Goal: Information Seeking & Learning: Learn about a topic

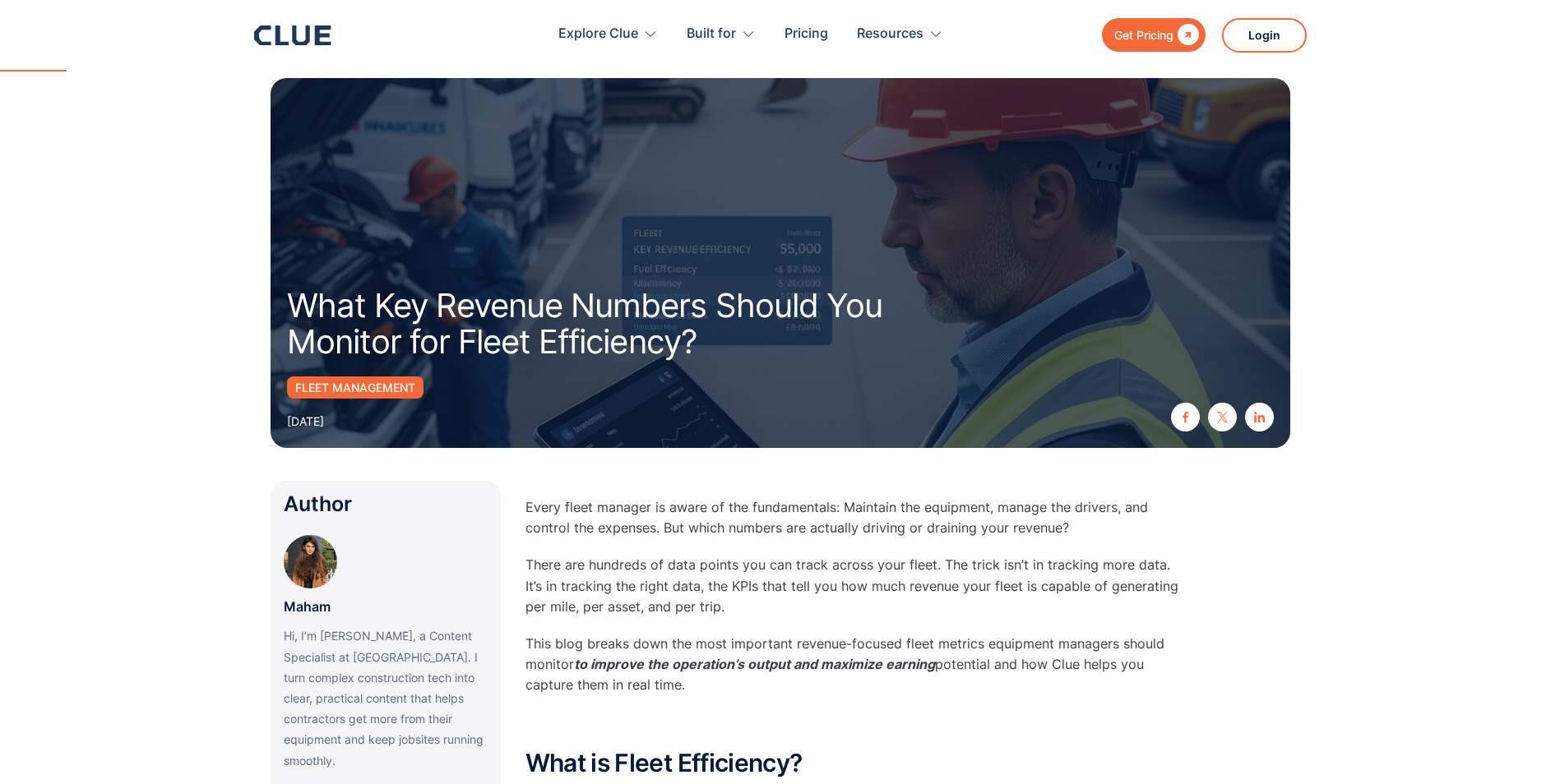
click at [653, 535] on p "Every fleet manager is aware of the fundamentals: Maintain the equipment, manag…" at bounding box center [854, 517] width 657 height 41
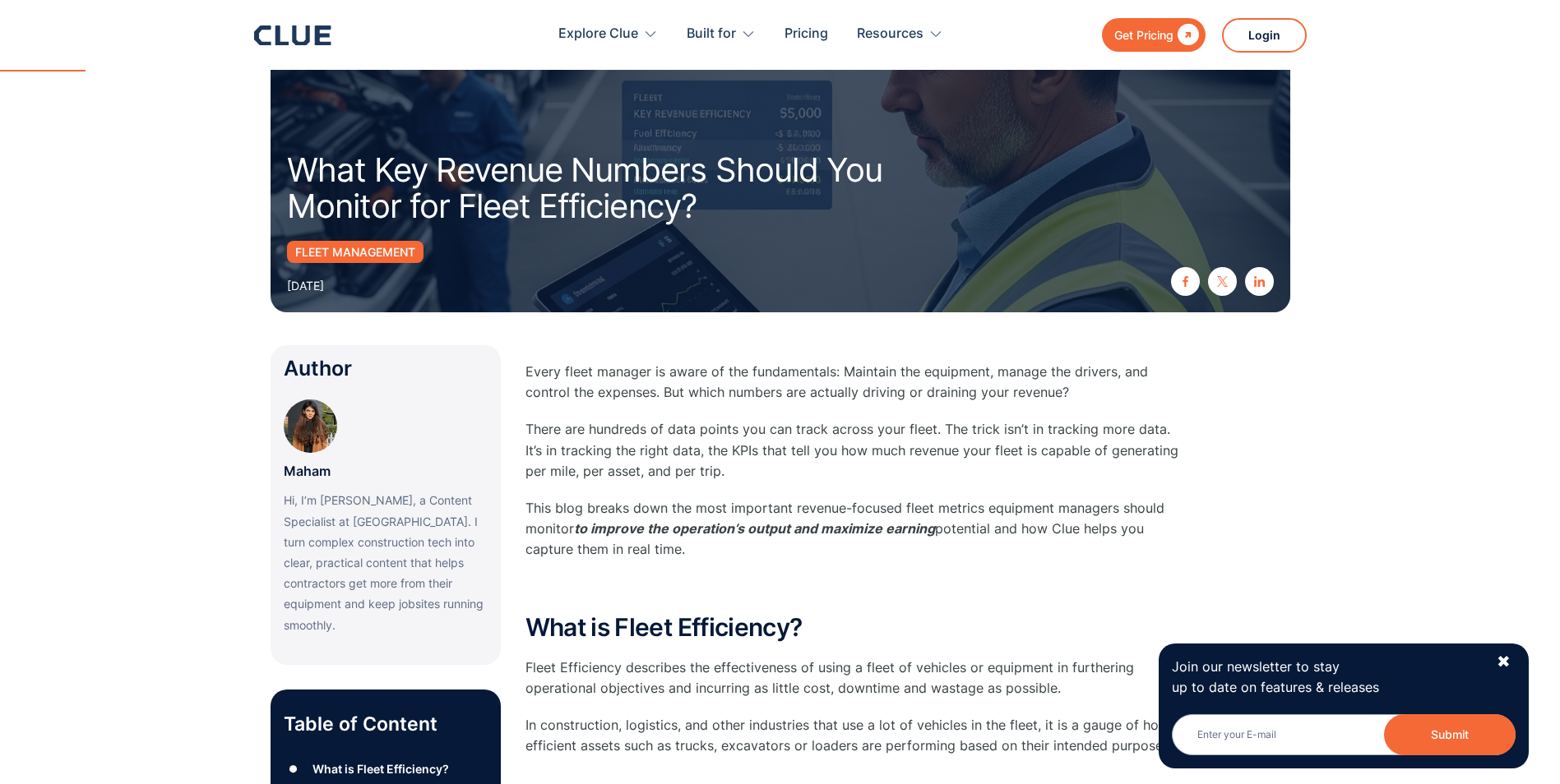
scroll to position [164, 0]
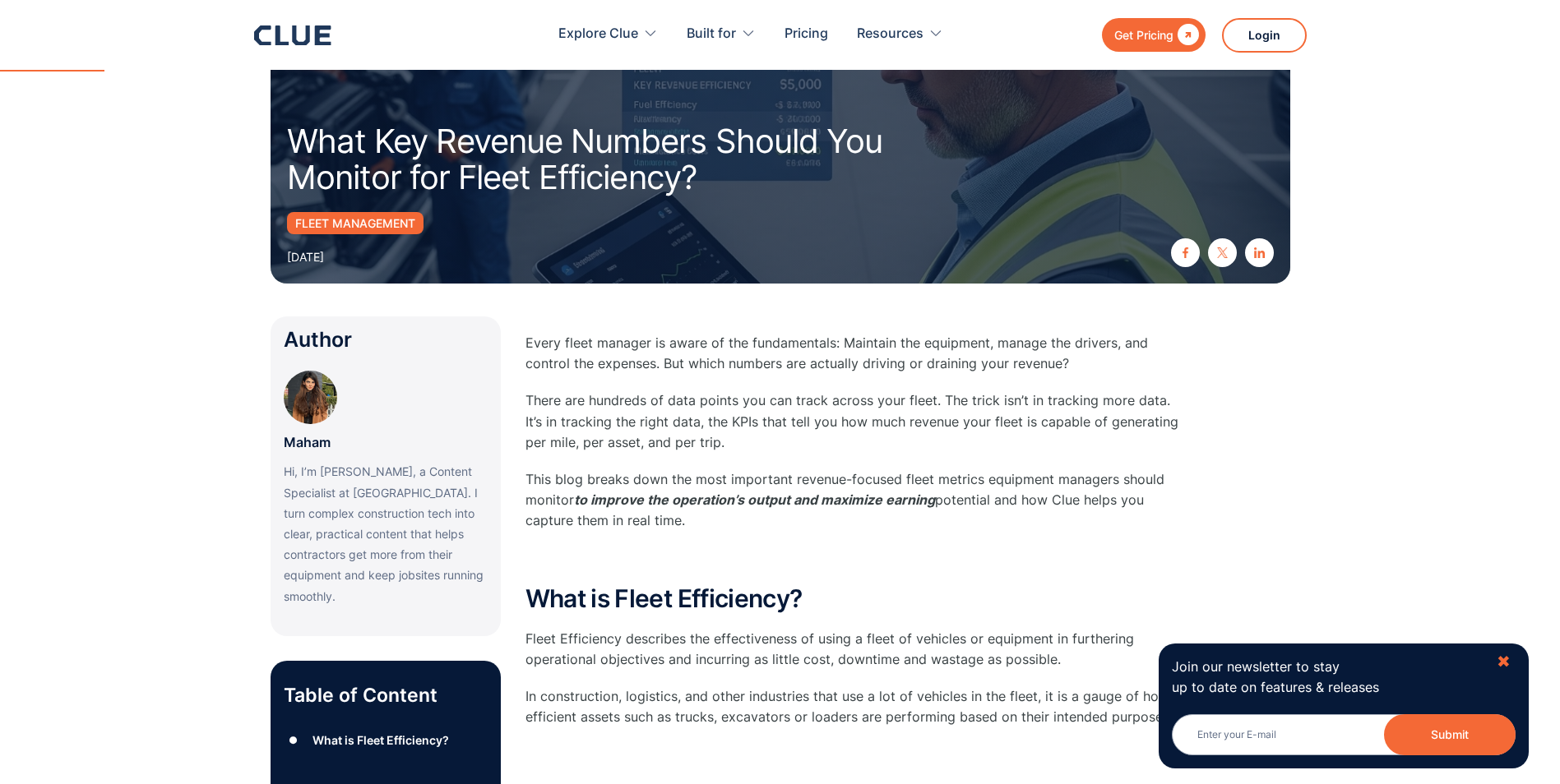
click at [1496, 656] on div "✖" at bounding box center [1503, 662] width 14 height 20
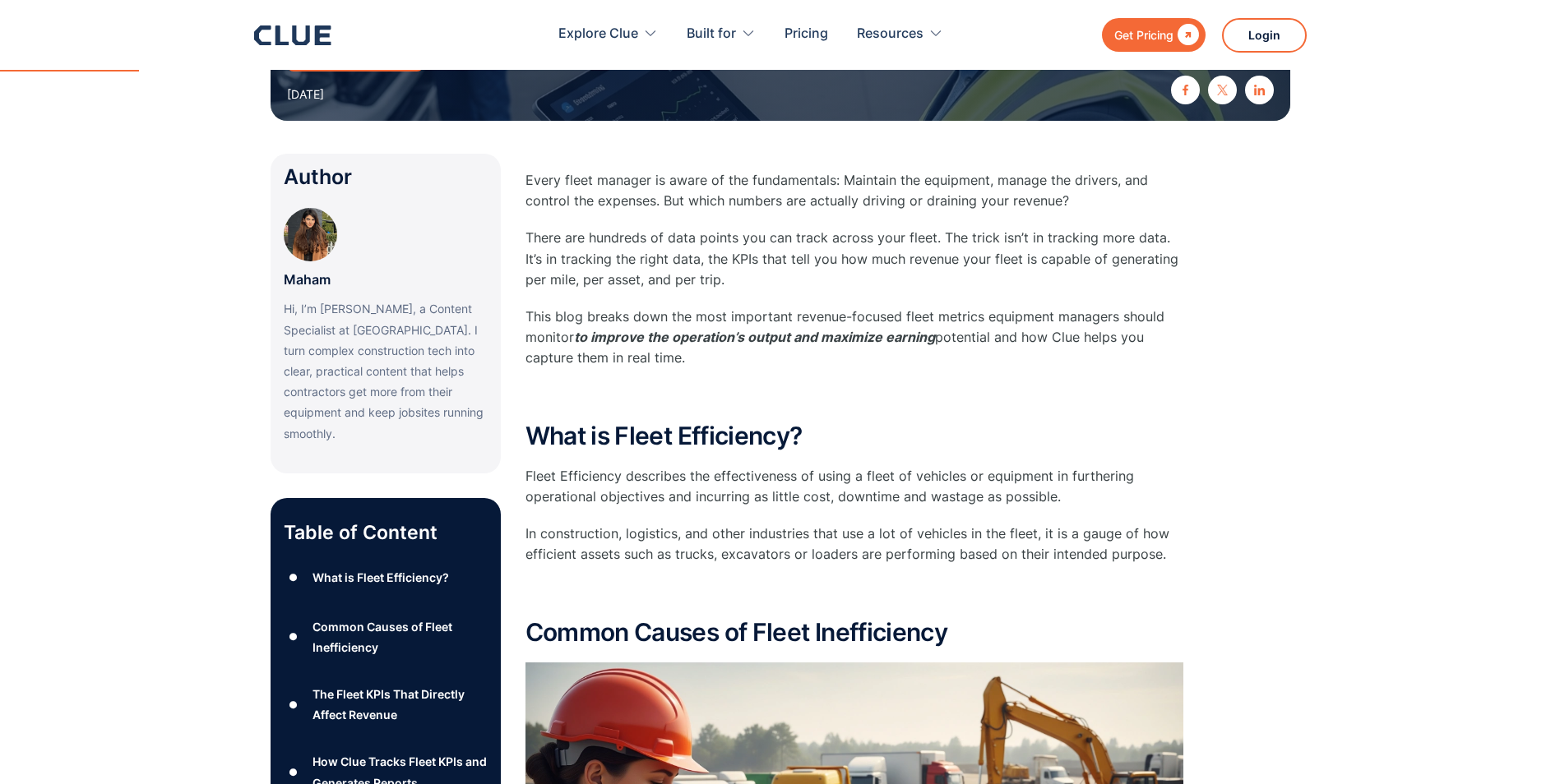
scroll to position [329, 0]
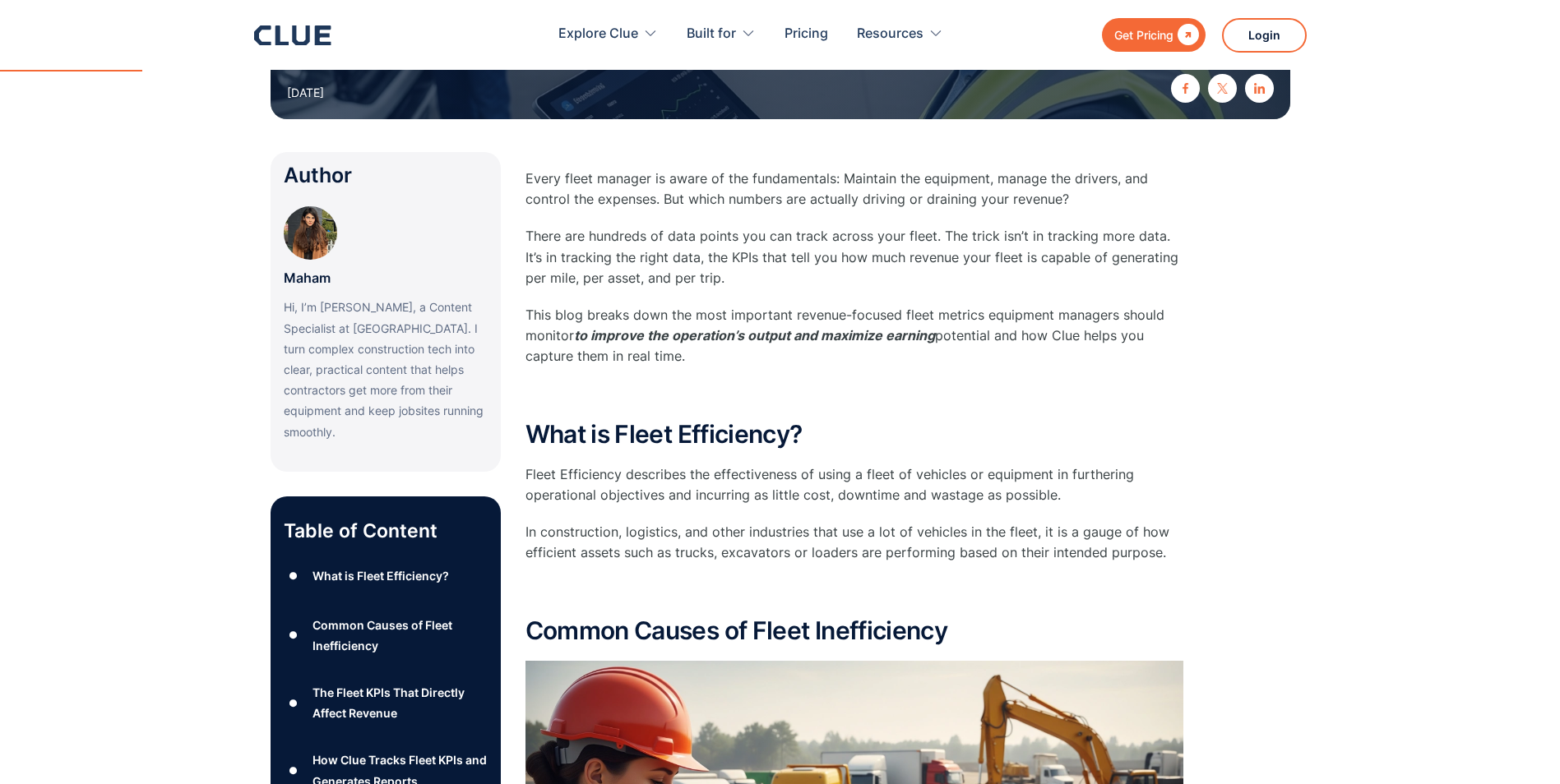
click at [298, 229] on img at bounding box center [310, 233] width 53 height 53
click at [308, 284] on p "Maham" at bounding box center [307, 277] width 47 height 20
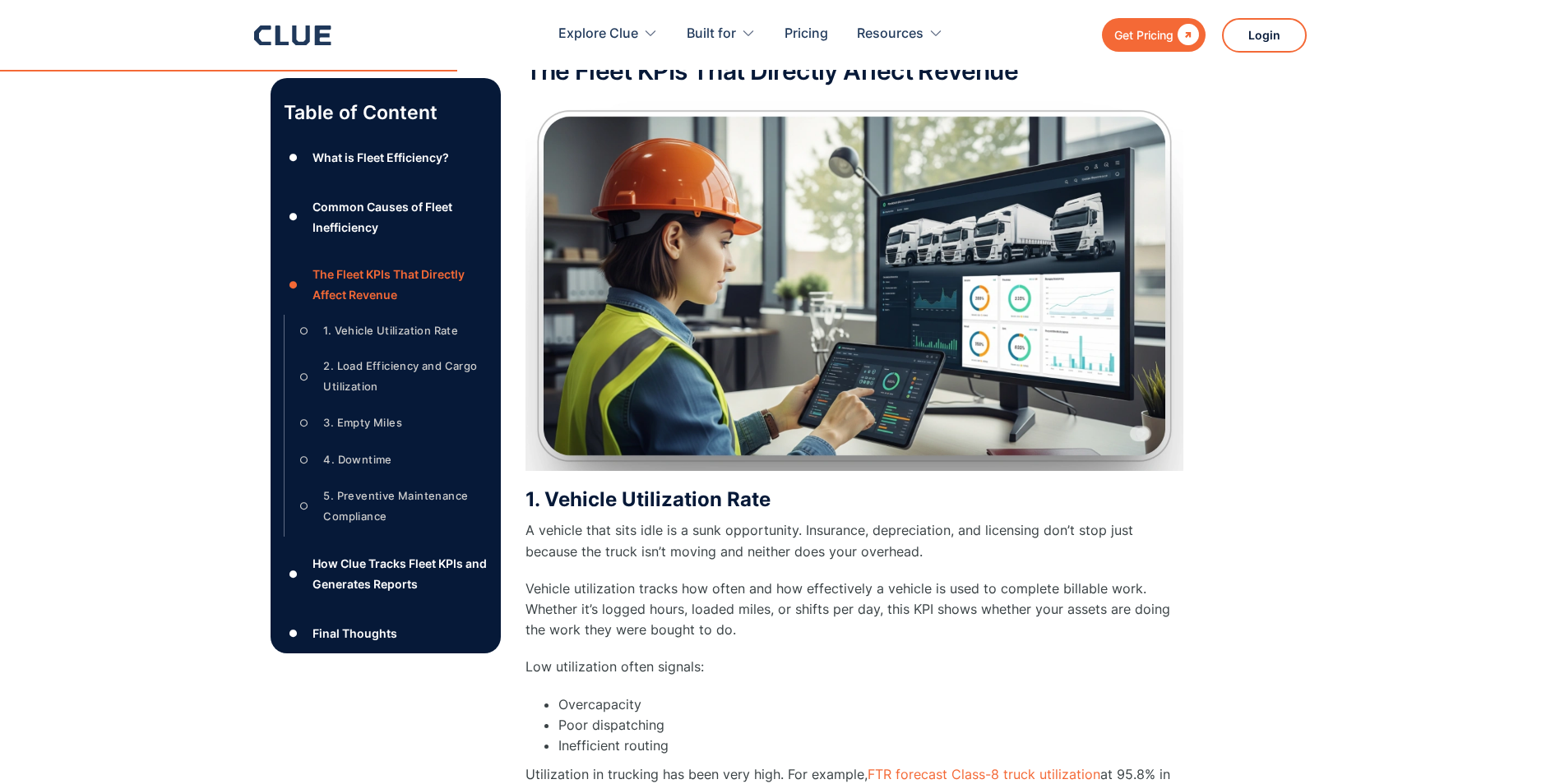
scroll to position [1890, 0]
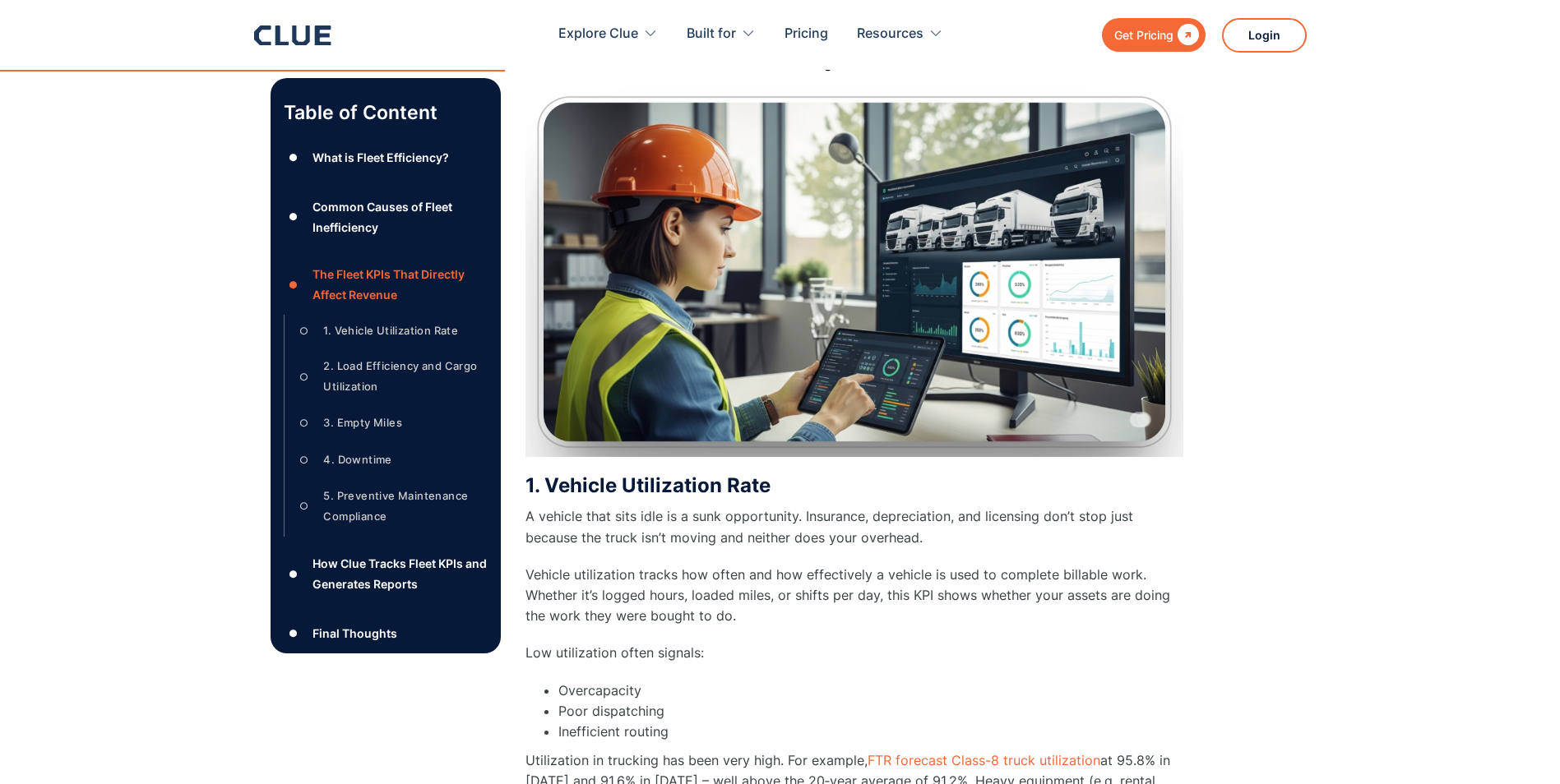
click at [802, 525] on p "A vehicle that sits idle is a sunk opportunity. Insurance, depreciation, and li…" at bounding box center [854, 527] width 657 height 41
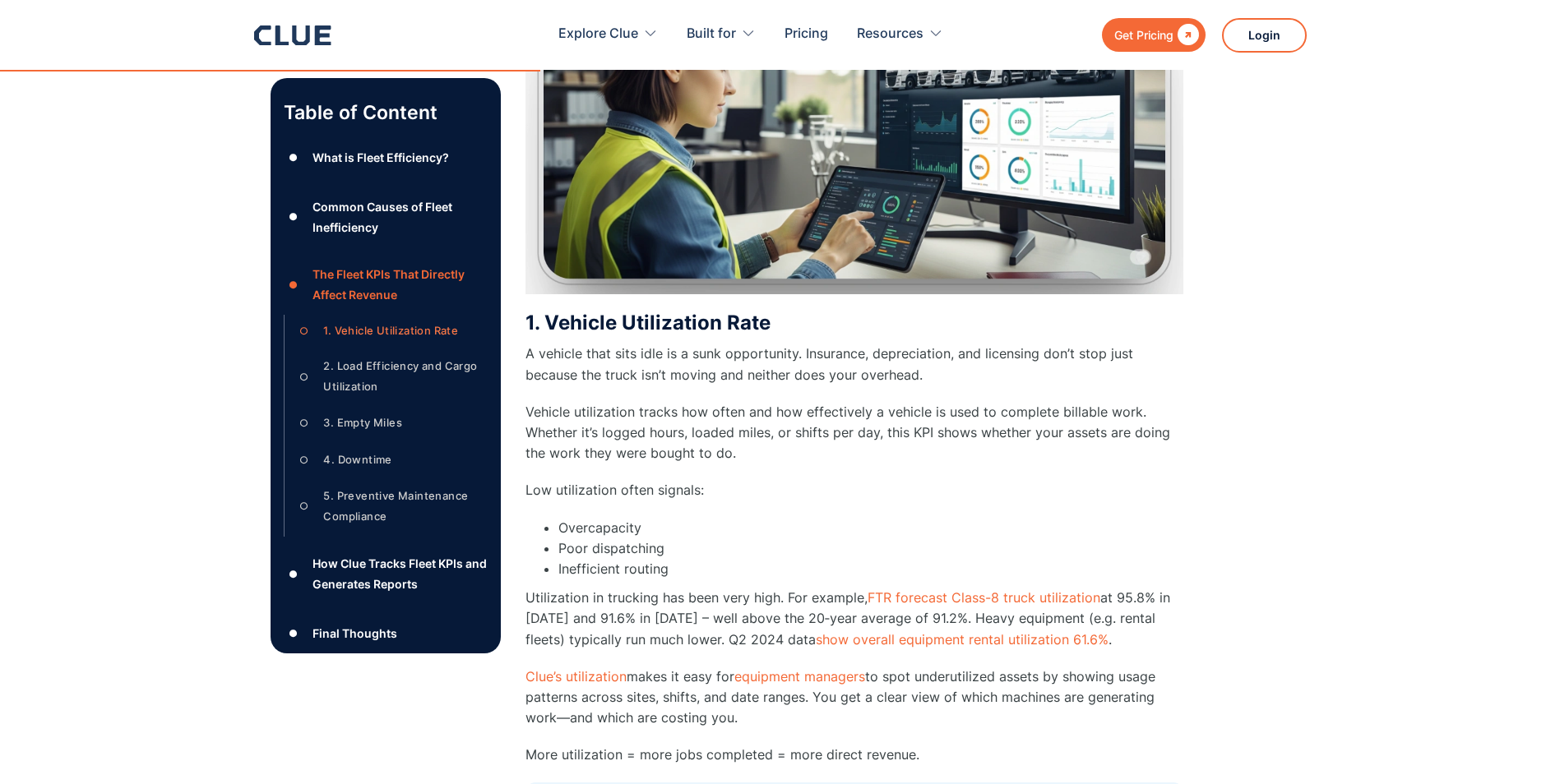
scroll to position [2054, 0]
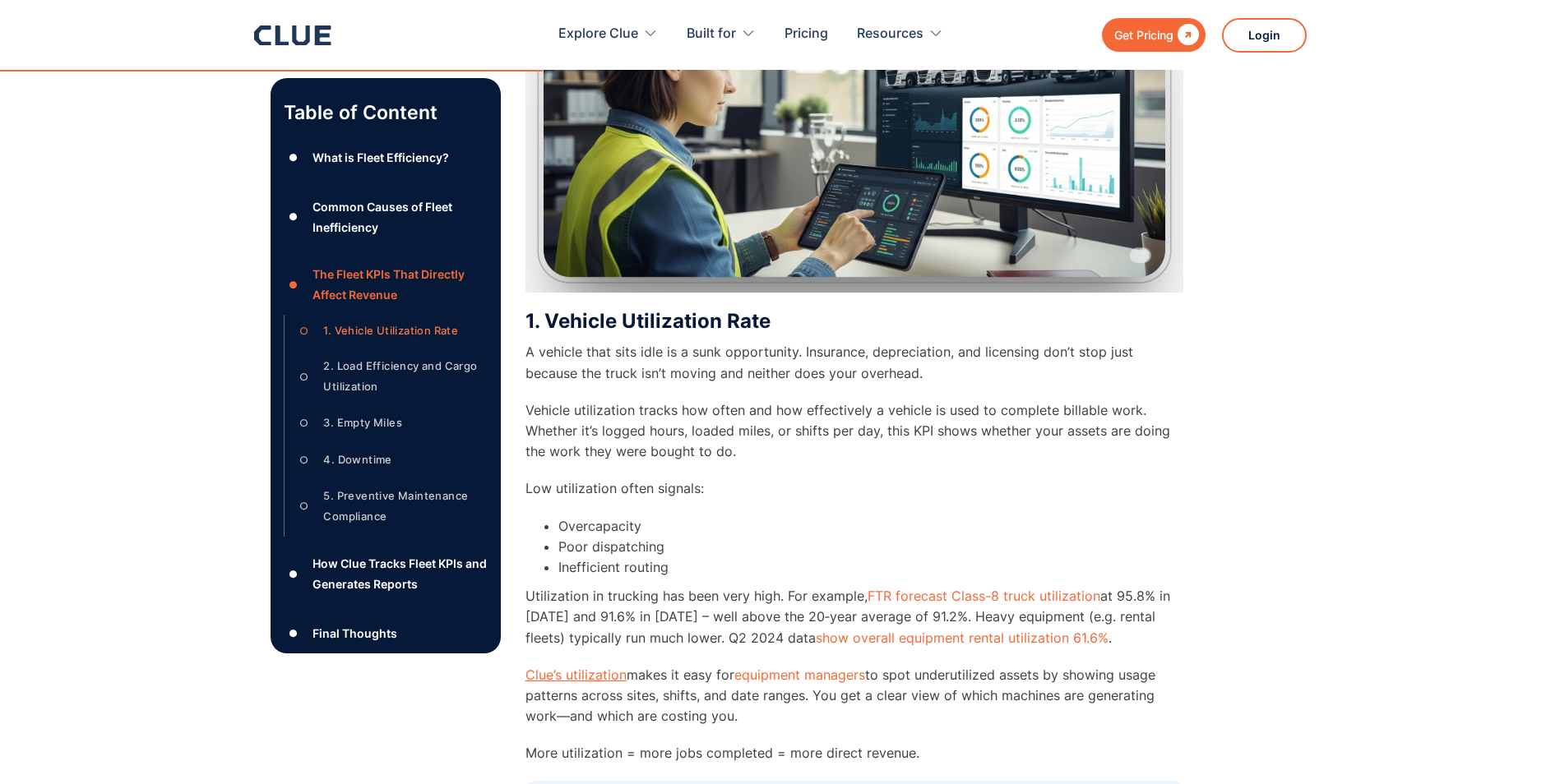
click at [602, 681] on link "Clue’s utilization" at bounding box center [576, 675] width 102 height 17
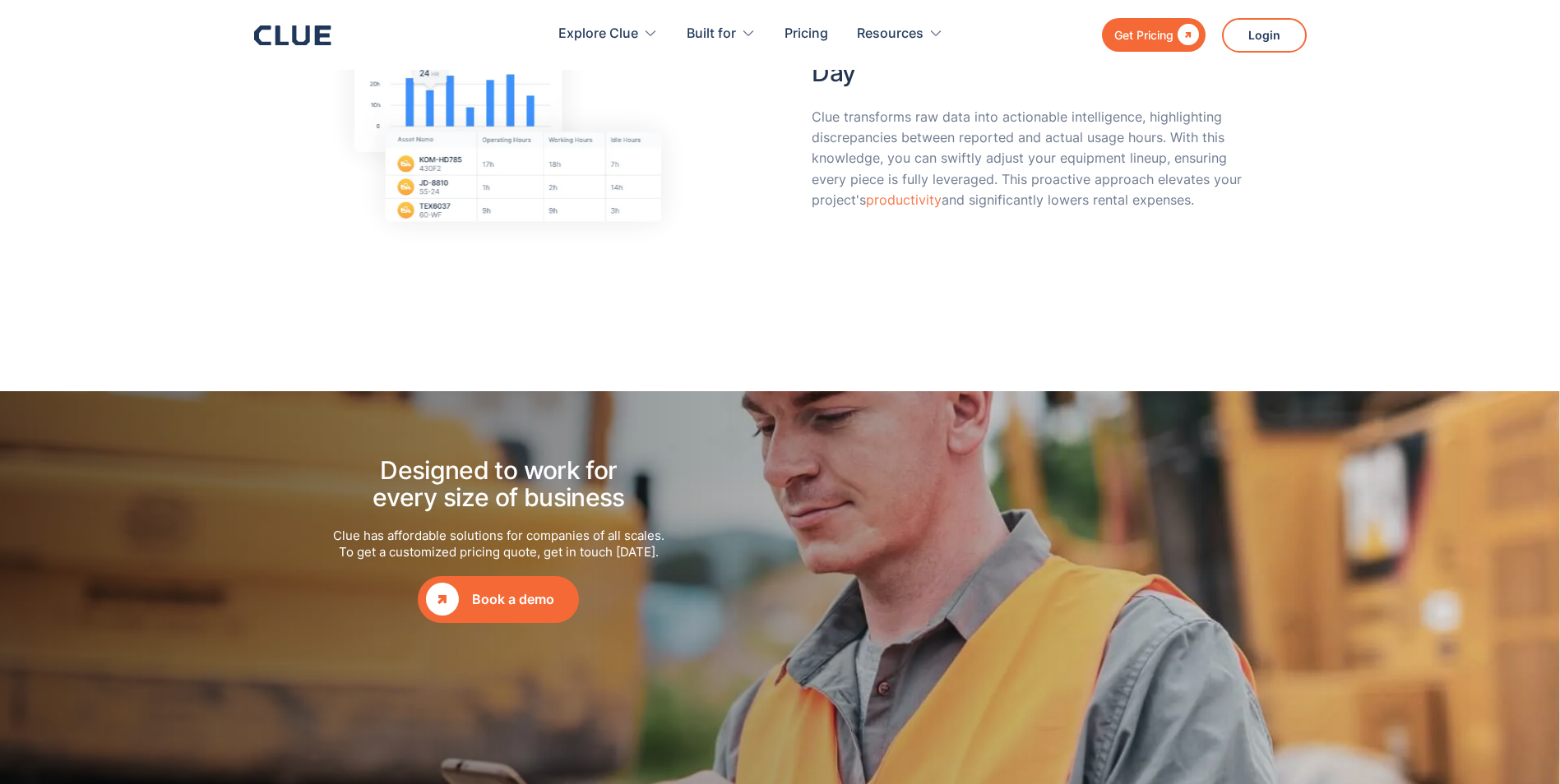
scroll to position [1972, 0]
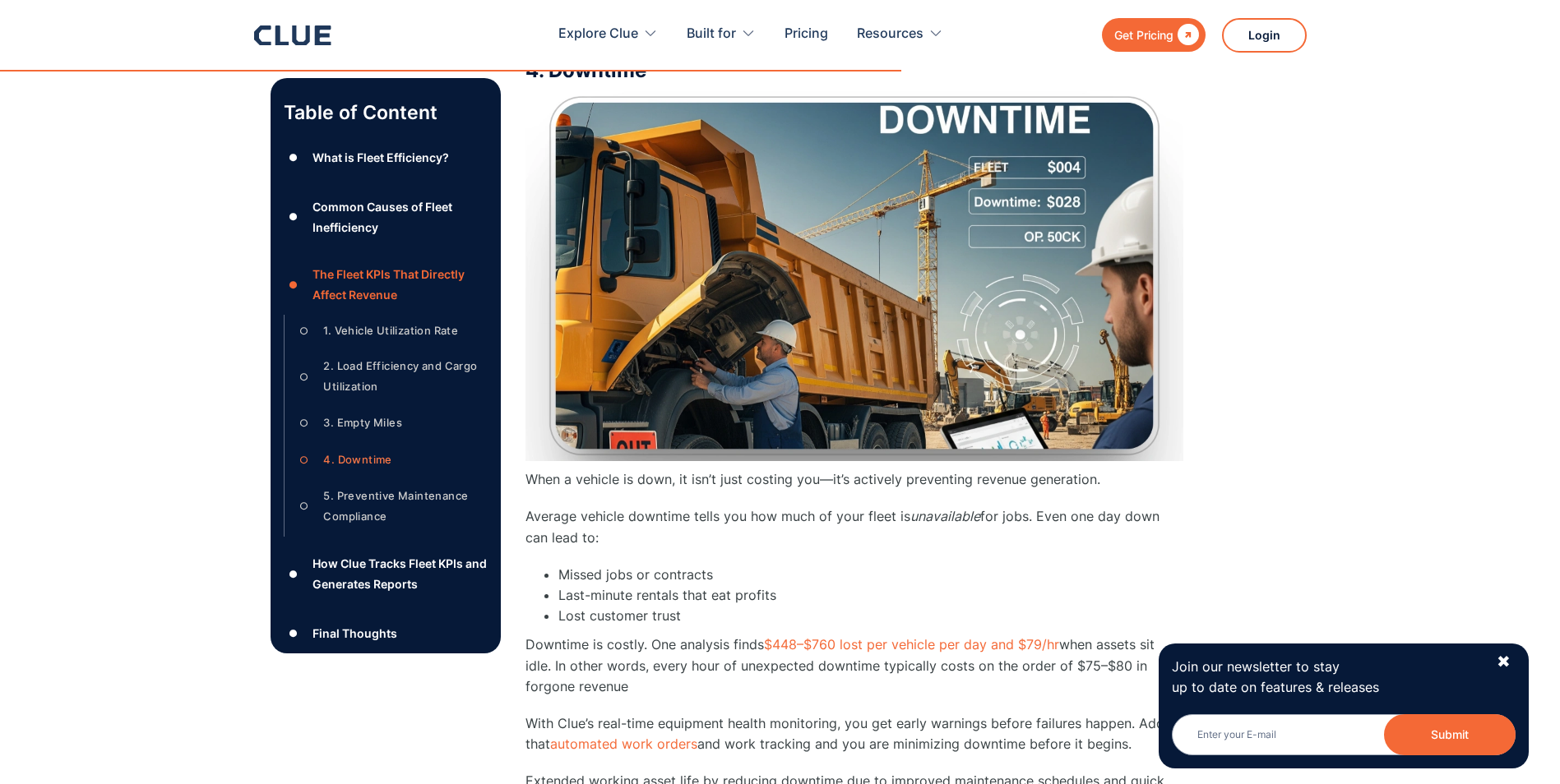
scroll to position [3862, 0]
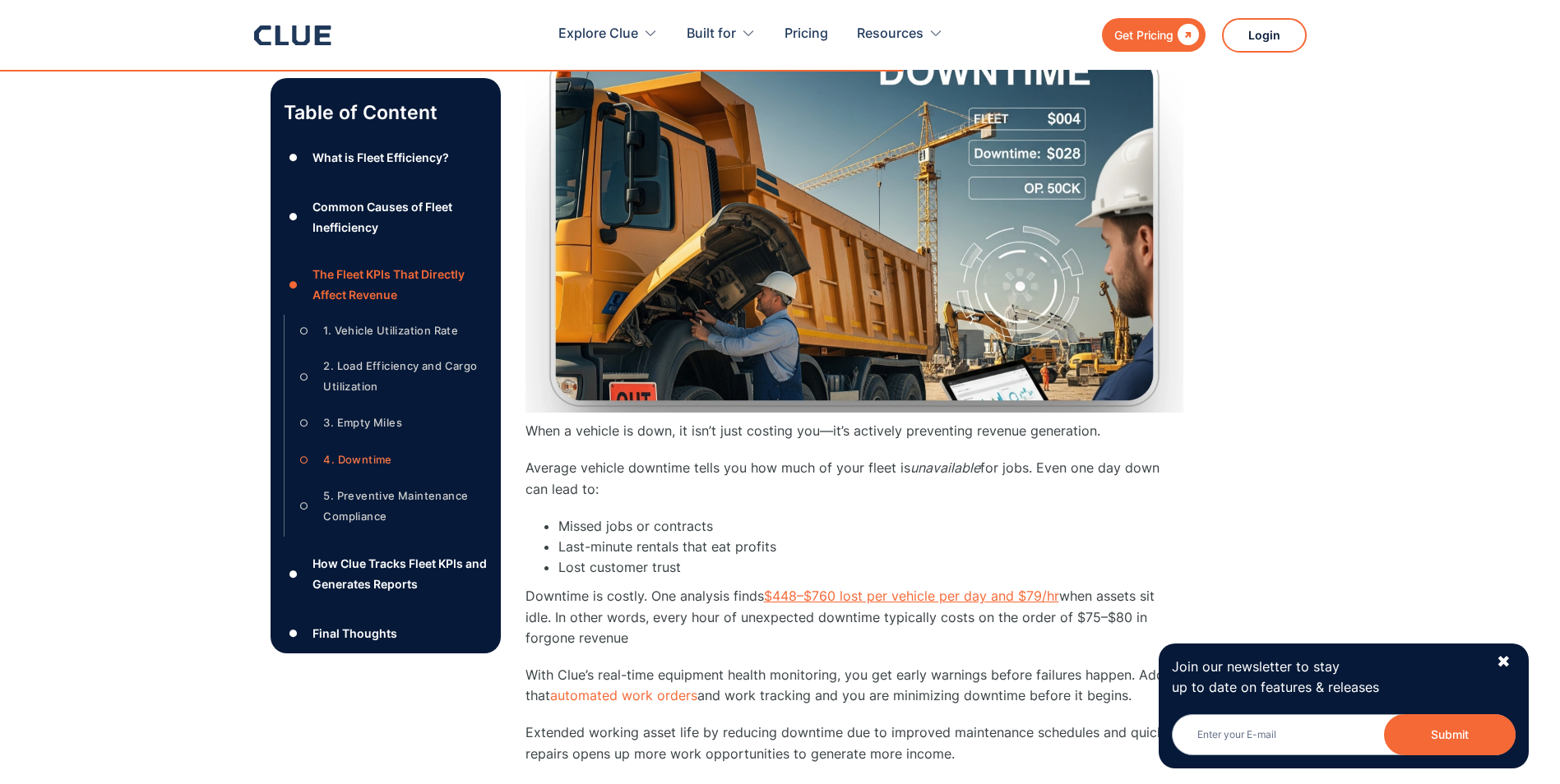
click at [938, 592] on link "$448–$760 lost per vehicle per day and $79/hr" at bounding box center [911, 596] width 295 height 17
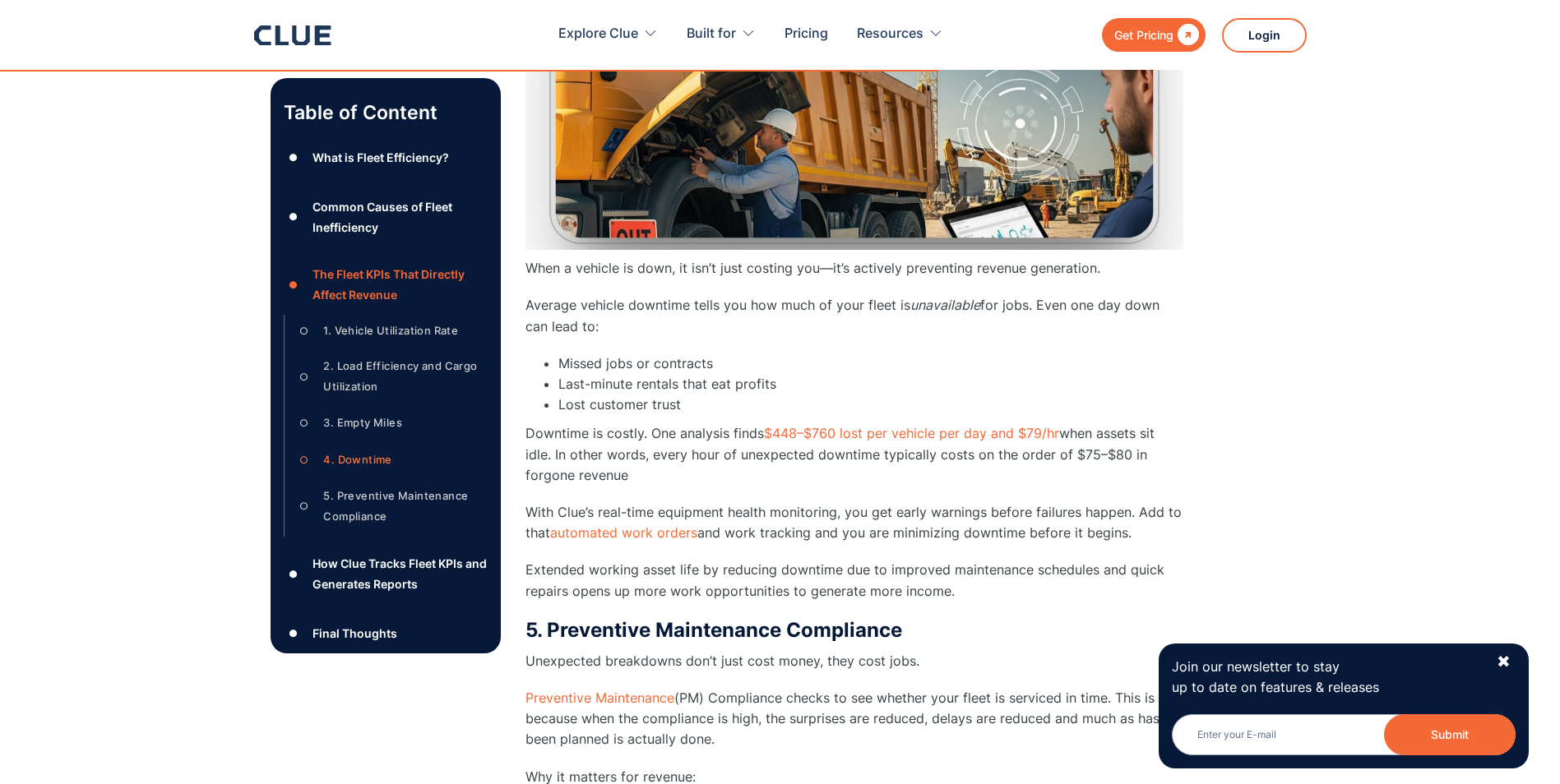
scroll to position [4027, 0]
drag, startPoint x: 803, startPoint y: 511, endPoint x: 811, endPoint y: 508, distance: 8.5
click at [803, 511] on p "With Clue’s real-time equipment health monitoring, you get early warnings befor…" at bounding box center [854, 521] width 657 height 41
drag, startPoint x: 815, startPoint y: 508, endPoint x: 1129, endPoint y: 523, distance: 314.4
click at [1129, 523] on p "With Clue’s real-time equipment health monitoring, you get early warnings befor…" at bounding box center [854, 521] width 657 height 41
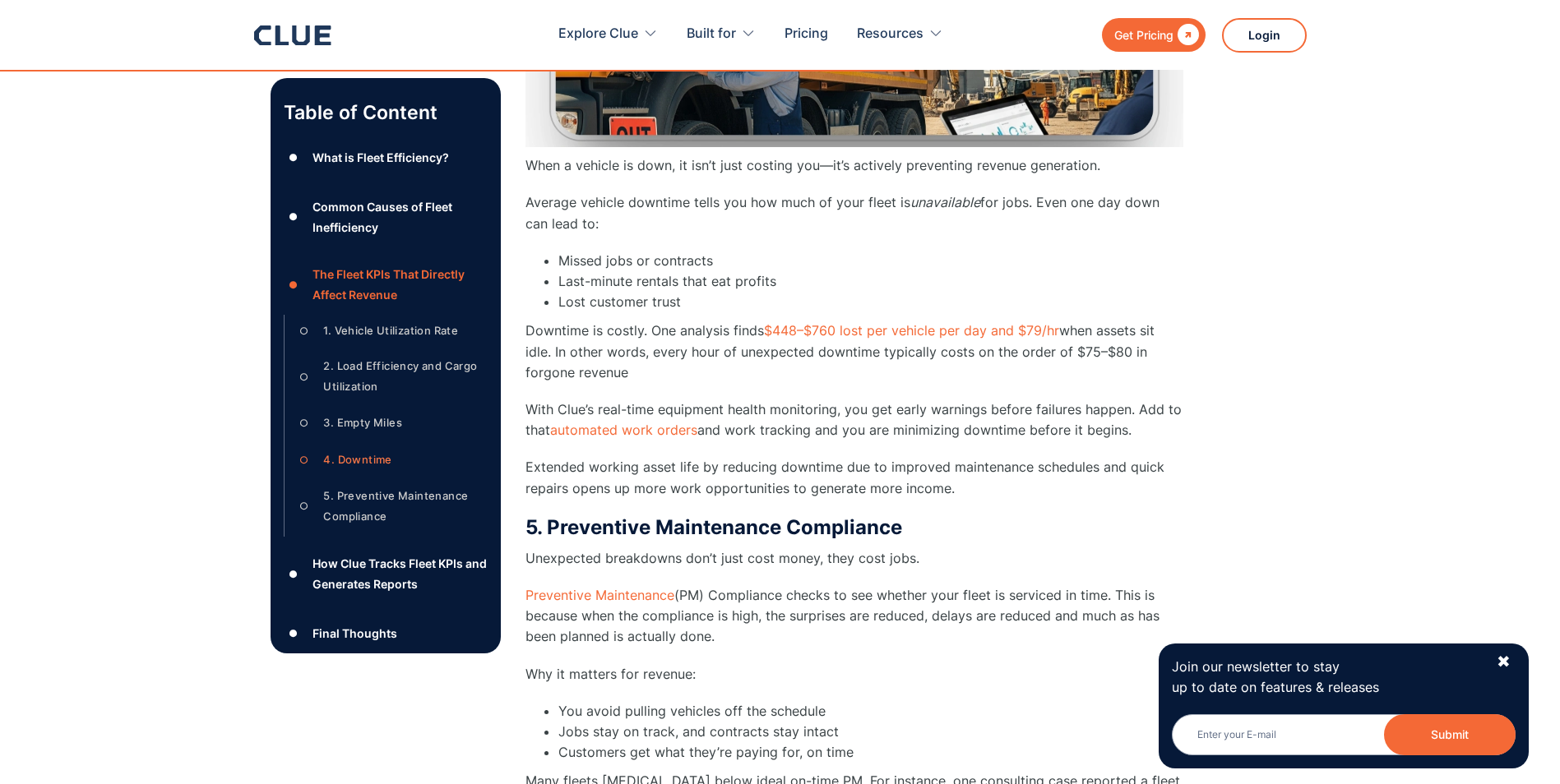
scroll to position [3780, 0]
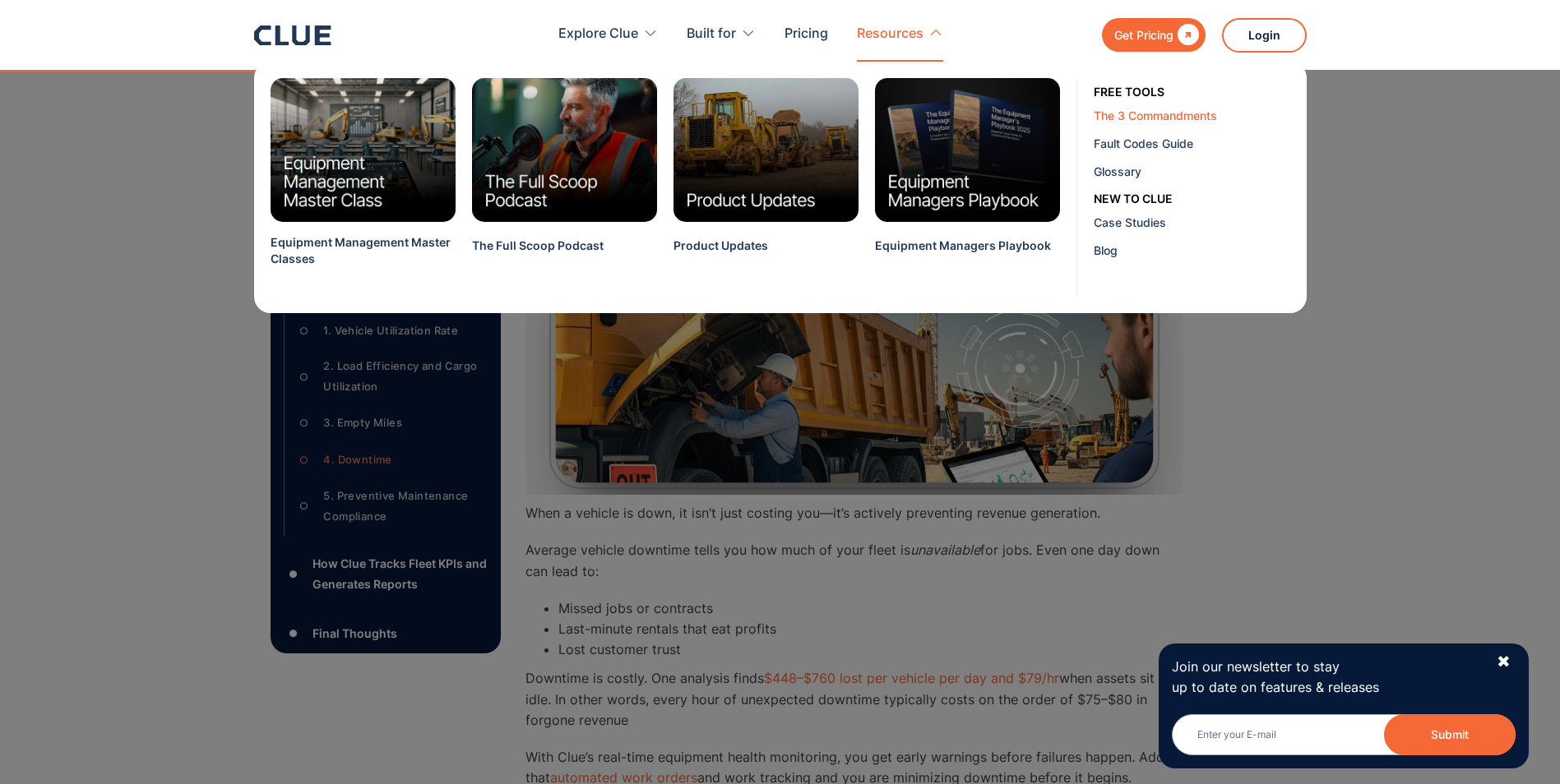
click at [1124, 125] on link "The 3 Commandments" at bounding box center [1197, 116] width 207 height 28
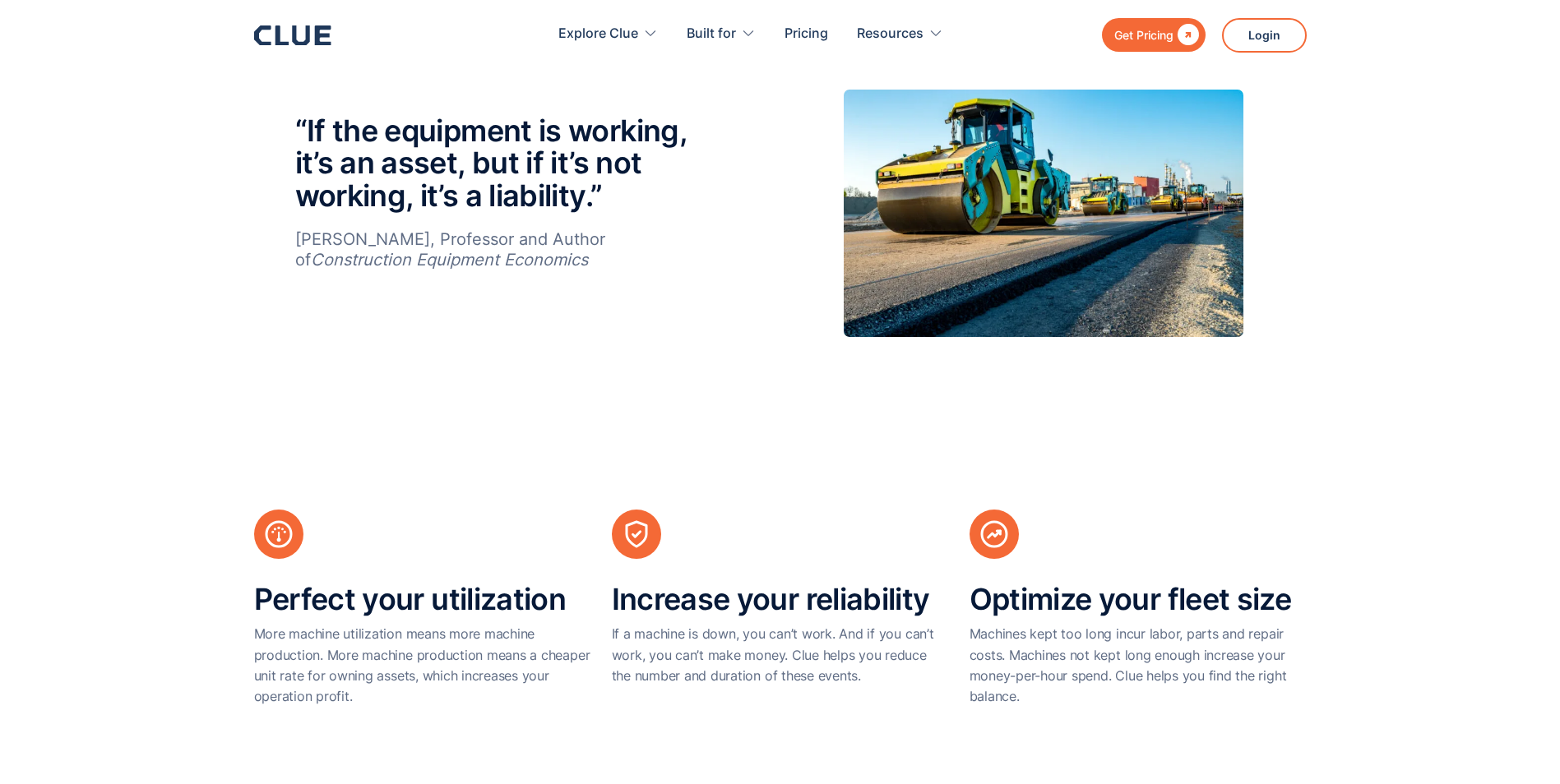
scroll to position [986, 0]
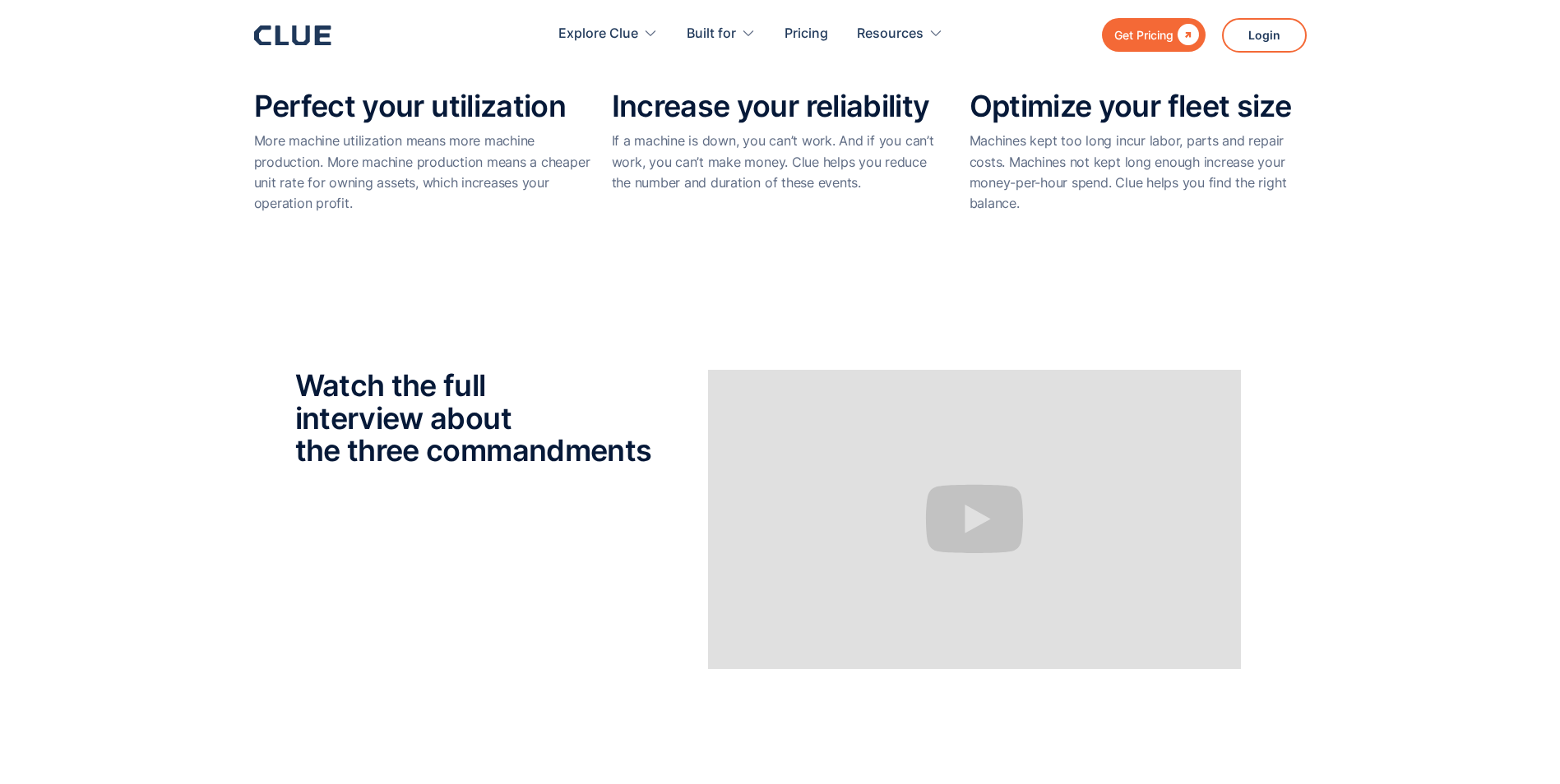
click at [513, 422] on h2 "Watch the full interview about the three commandments" at bounding box center [474, 419] width 357 height 98
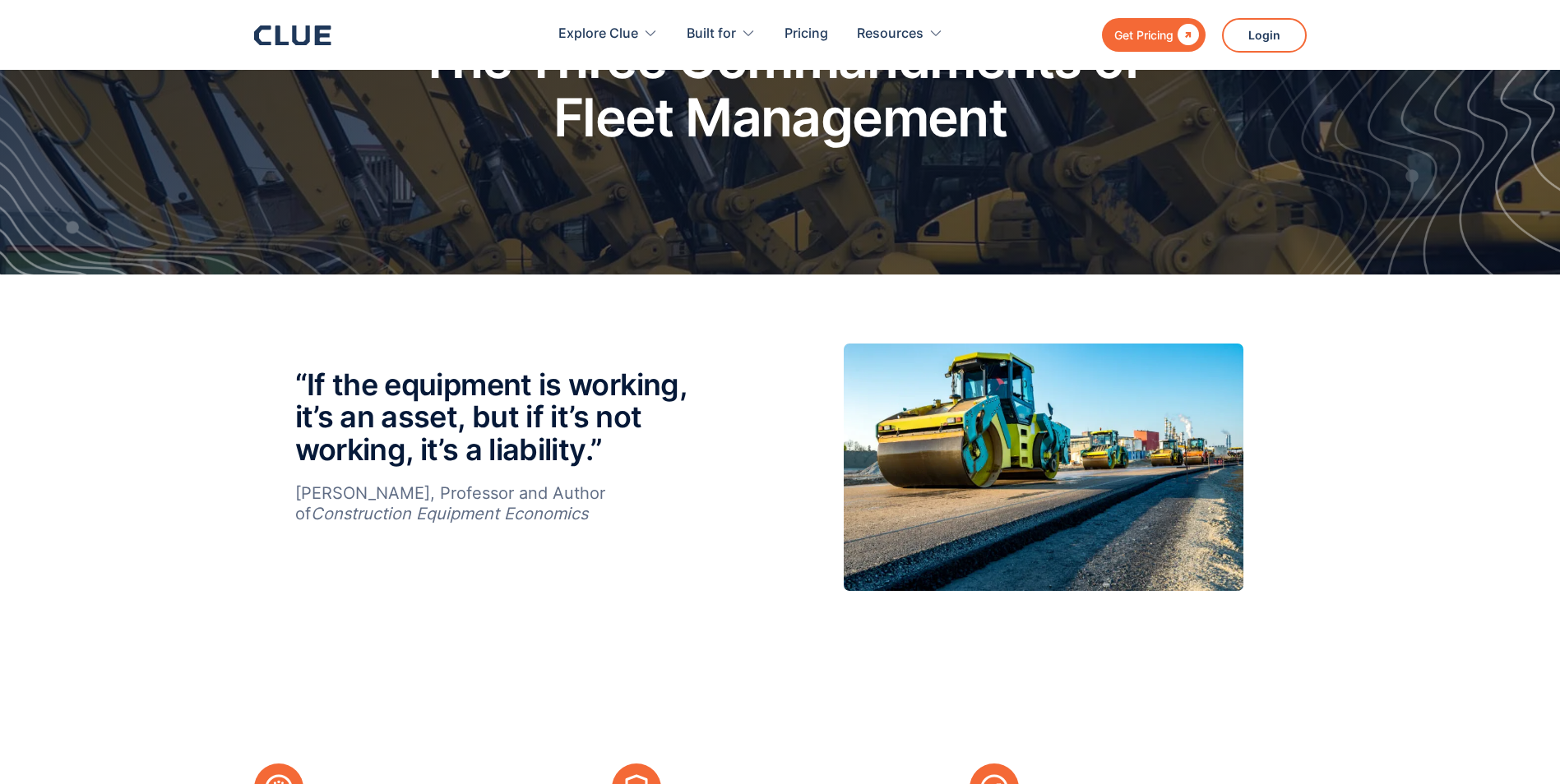
scroll to position [0, 0]
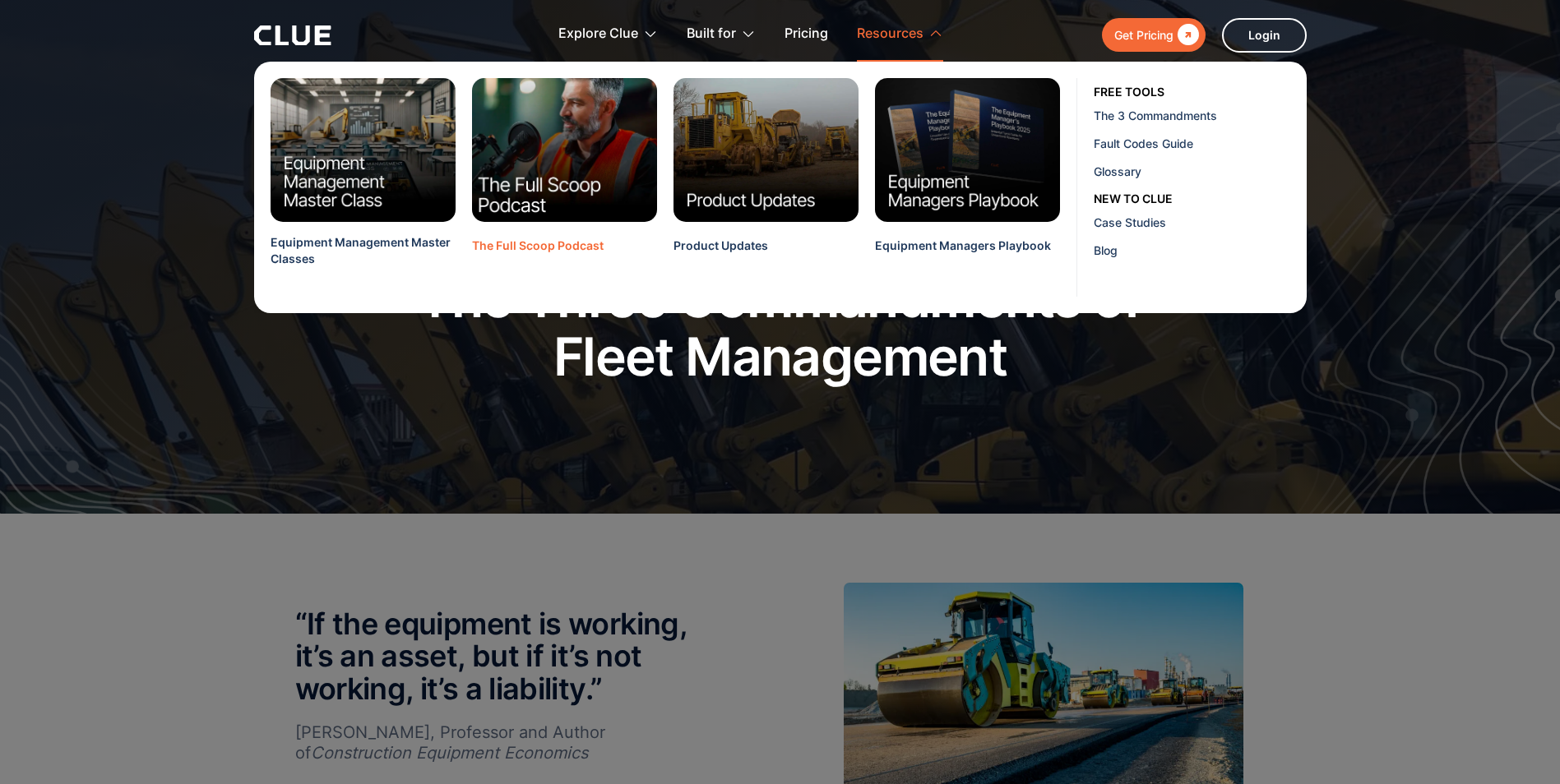
click at [599, 161] on img at bounding box center [564, 150] width 204 height 158
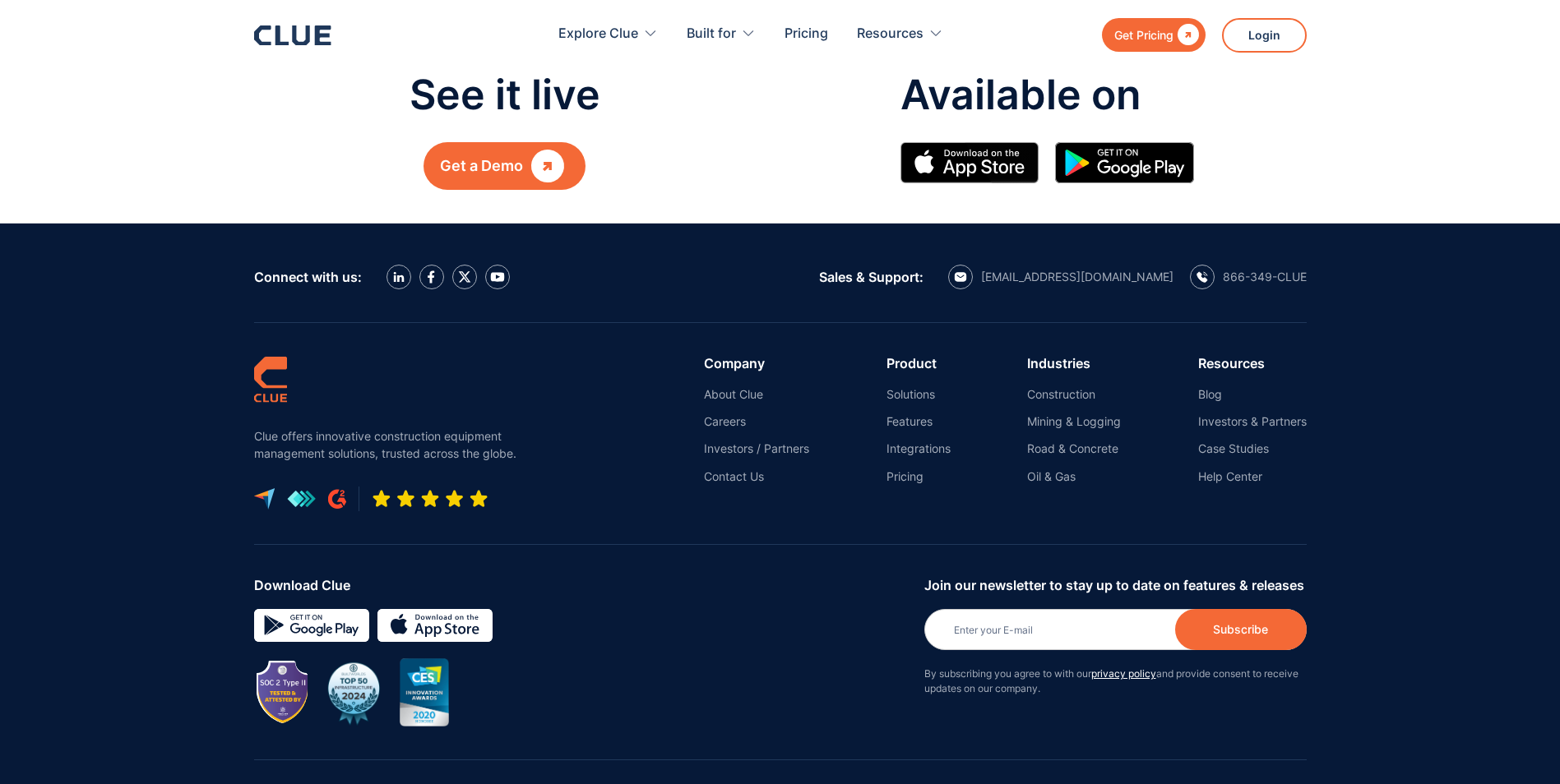
scroll to position [1852, 0]
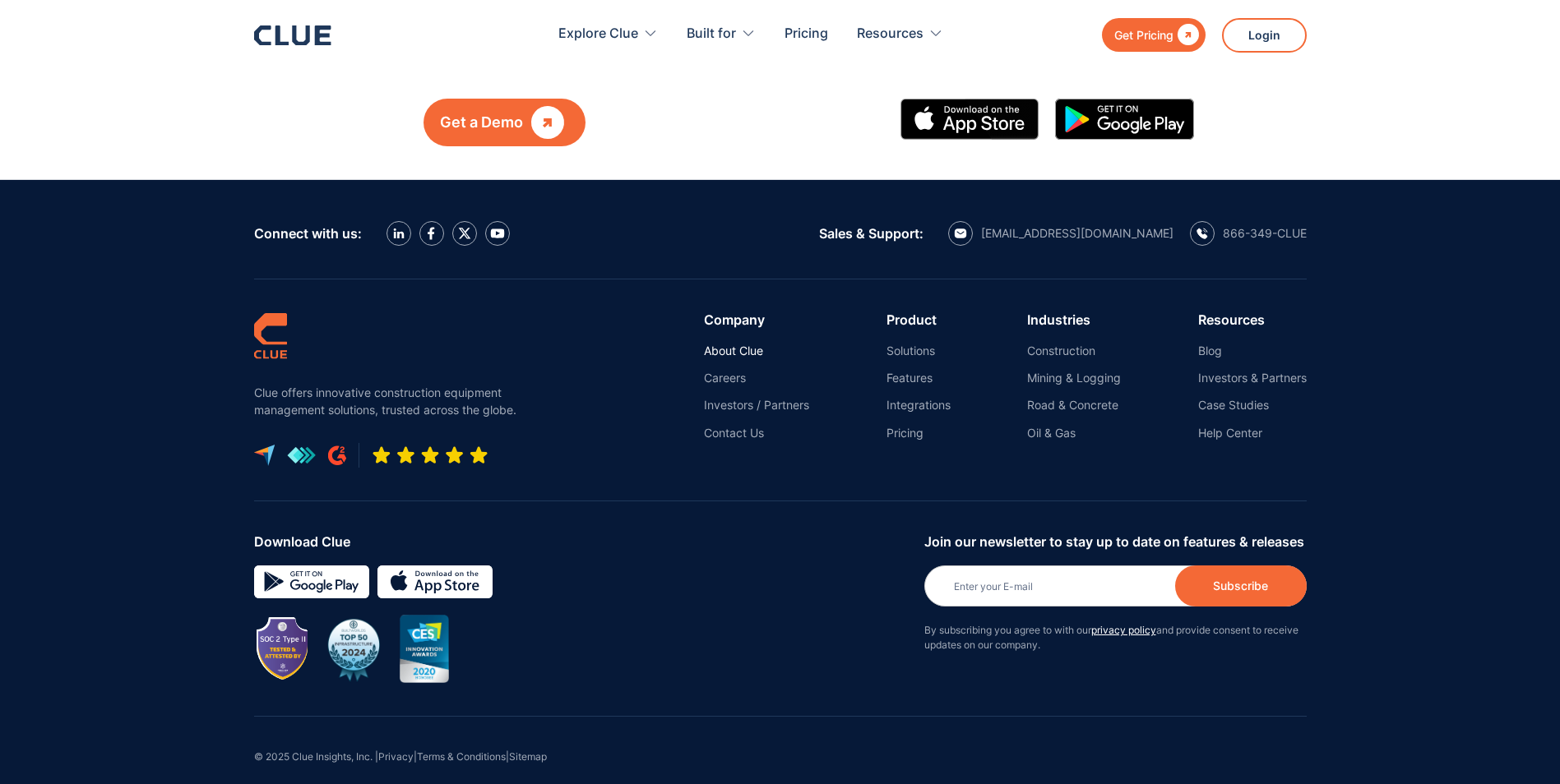
click at [748, 344] on link "About Clue" at bounding box center [756, 351] width 105 height 15
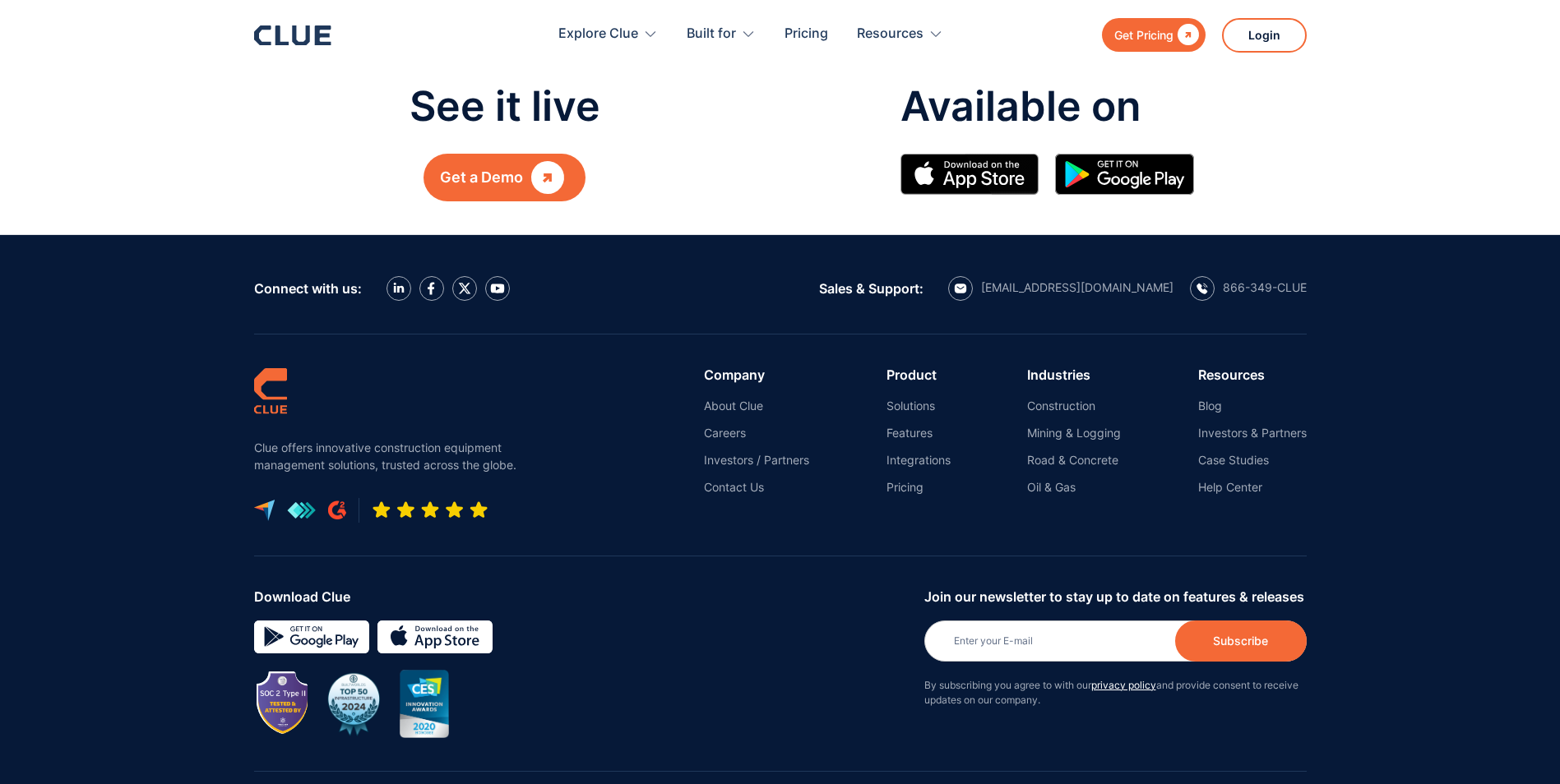
scroll to position [1890, 0]
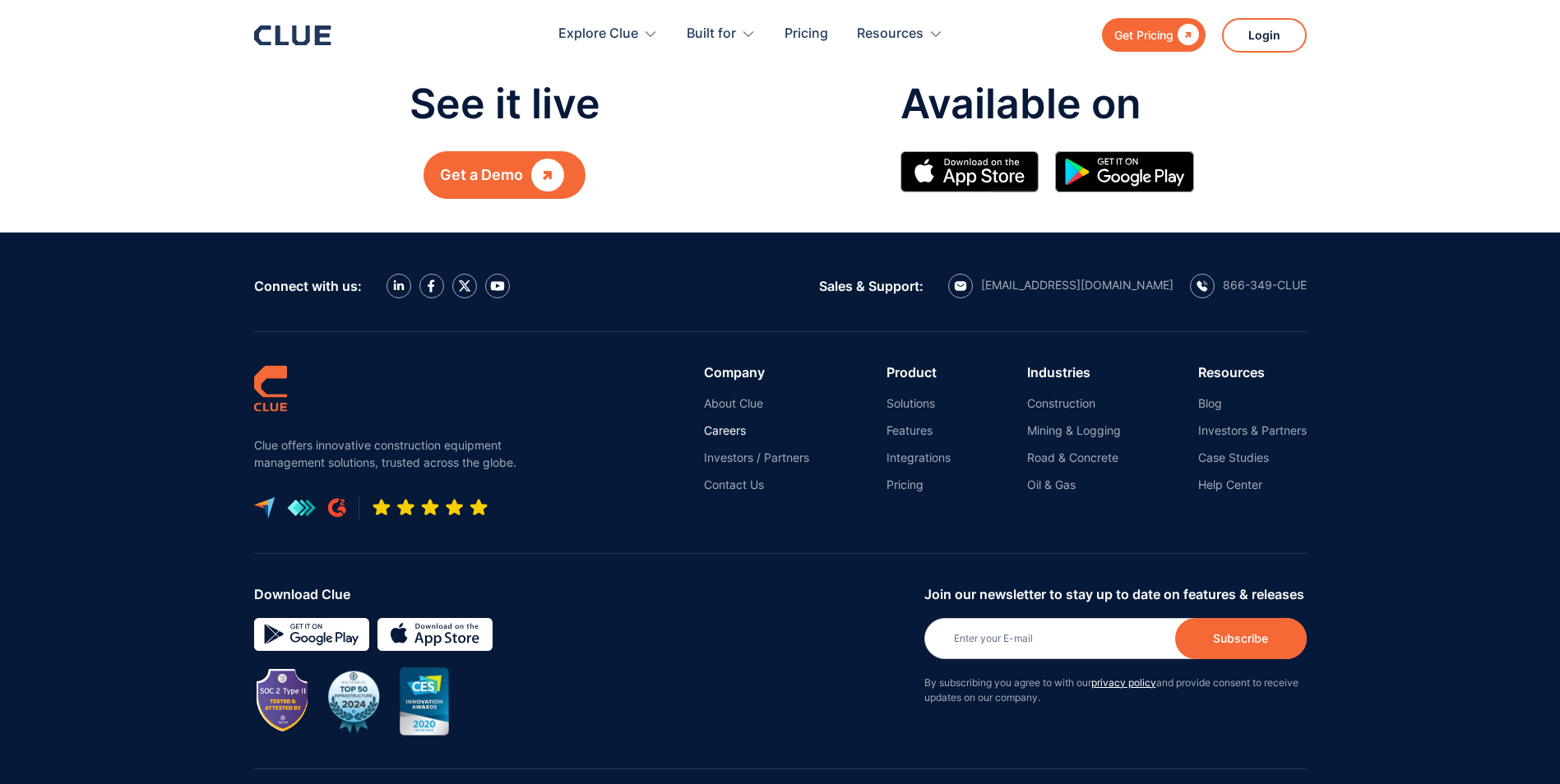
click at [723, 424] on link "Careers" at bounding box center [756, 430] width 105 height 15
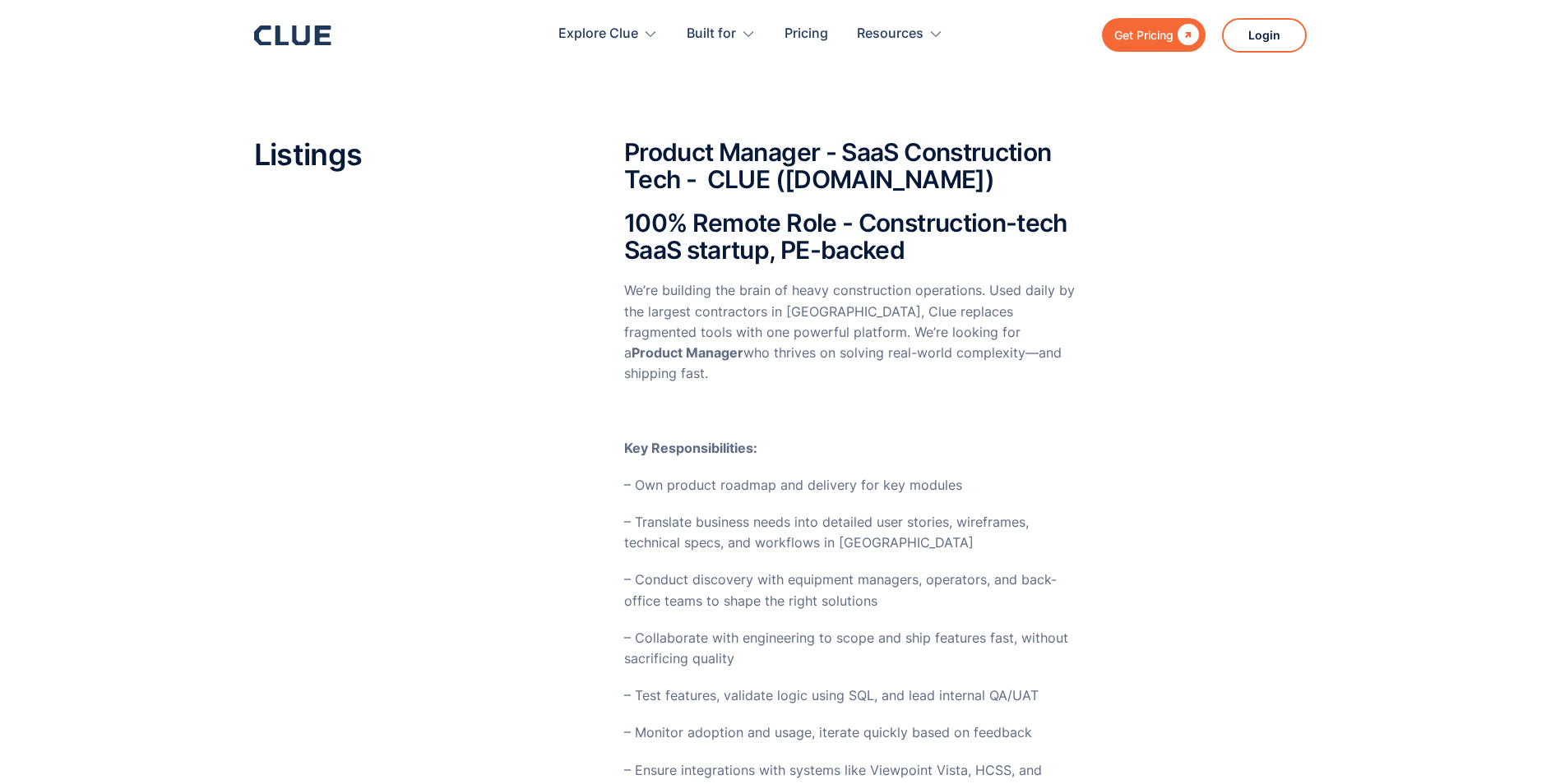
scroll to position [329, 0]
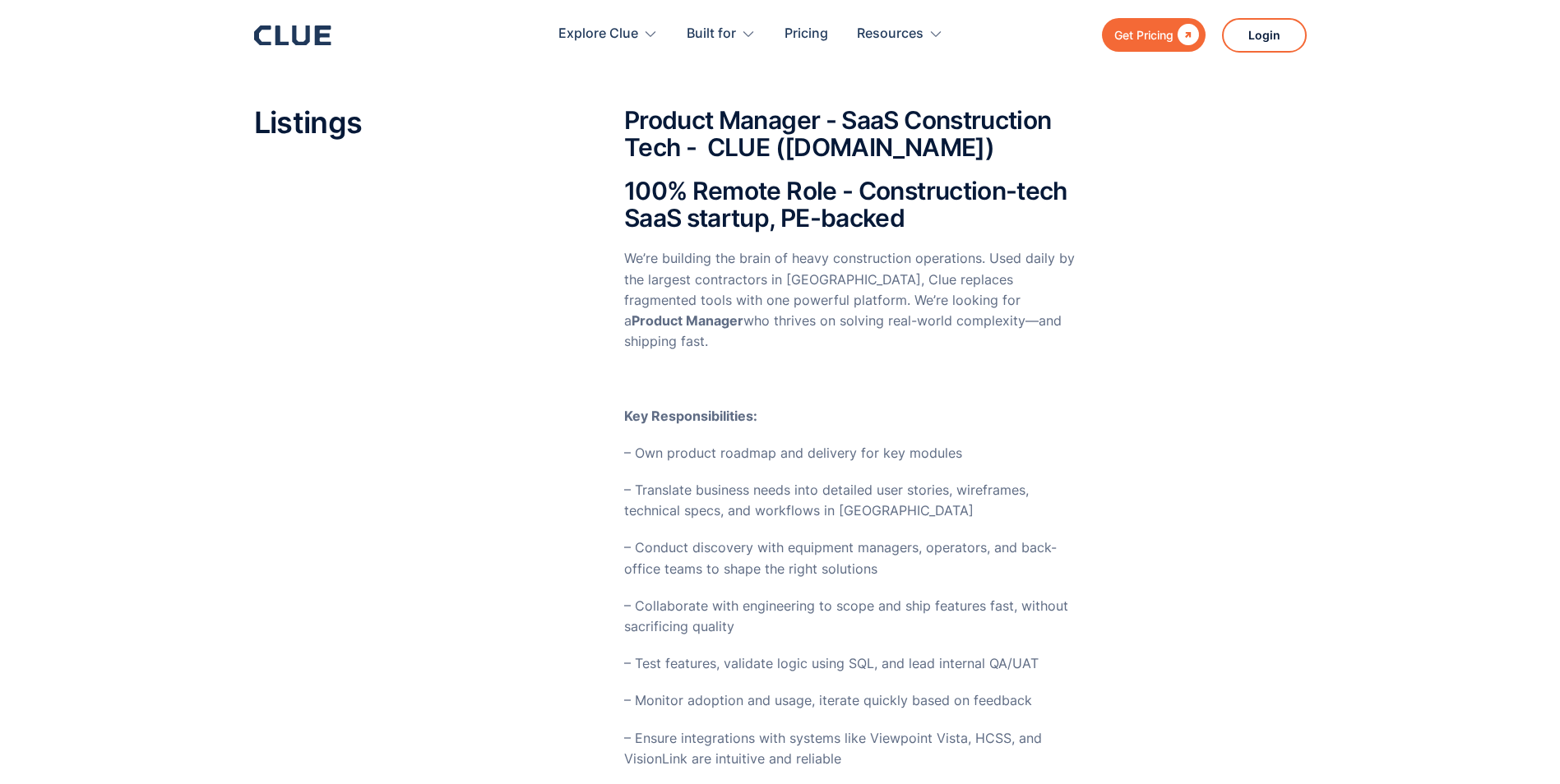
click at [766, 276] on p "We’re building the brain of heavy construction operations. Used daily by the la…" at bounding box center [850, 300] width 452 height 103
drag, startPoint x: 766, startPoint y: 276, endPoint x: 886, endPoint y: 308, distance: 124.2
click at [886, 308] on p "We’re building the brain of heavy construction operations. Used daily by the la…" at bounding box center [850, 300] width 452 height 103
drag, startPoint x: 886, startPoint y: 308, endPoint x: 840, endPoint y: 311, distance: 46.1
click at [840, 311] on p "We’re building the brain of heavy construction operations. Used daily by the la…" at bounding box center [850, 300] width 452 height 103
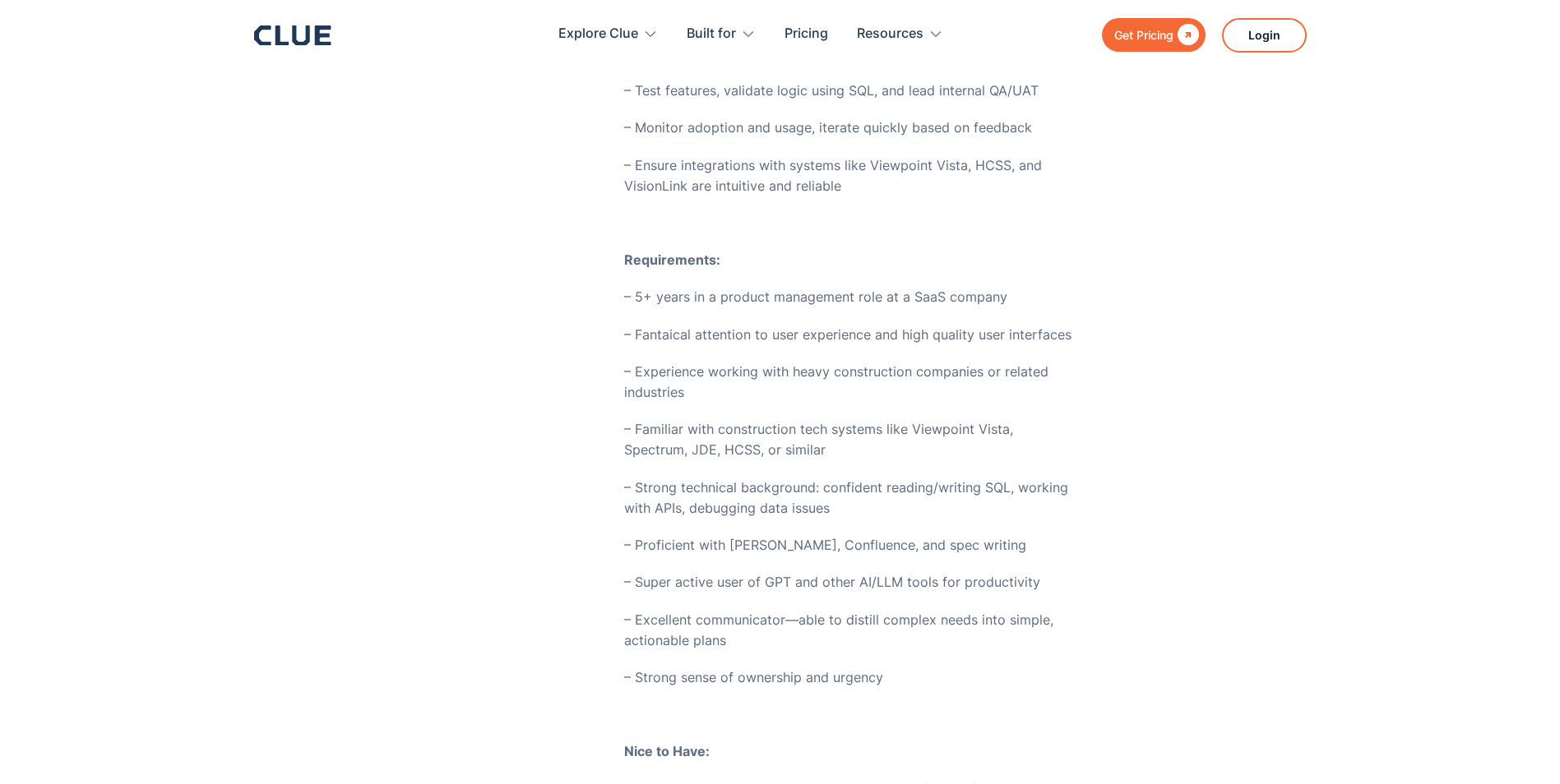
scroll to position [904, 0]
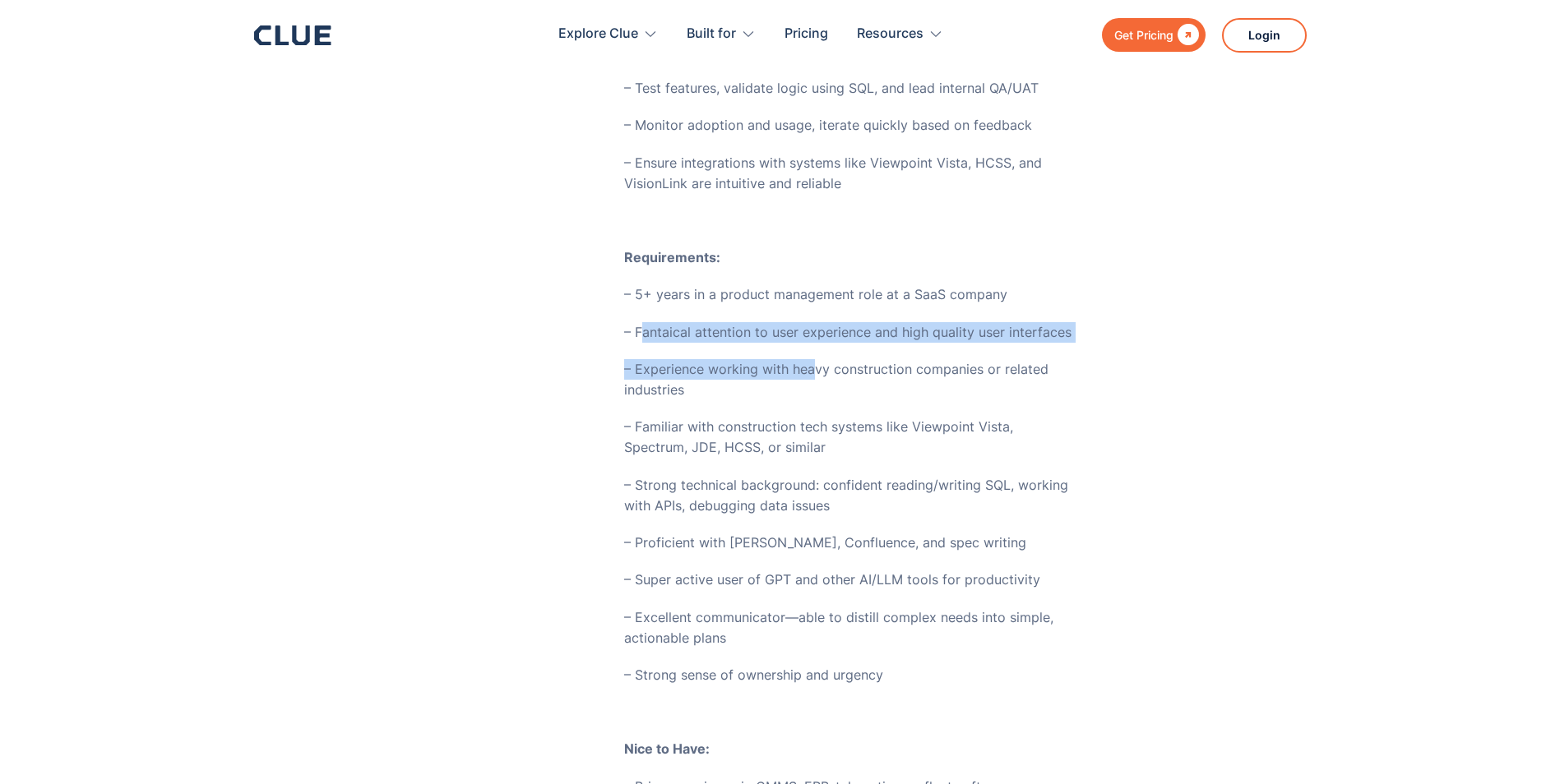
drag, startPoint x: 640, startPoint y: 308, endPoint x: 816, endPoint y: 332, distance: 177.6
click at [816, 332] on div "100% Remote Role - Construction-tech SaaS startup, PE-backed We’re building the…" at bounding box center [850, 715] width 452 height 2226
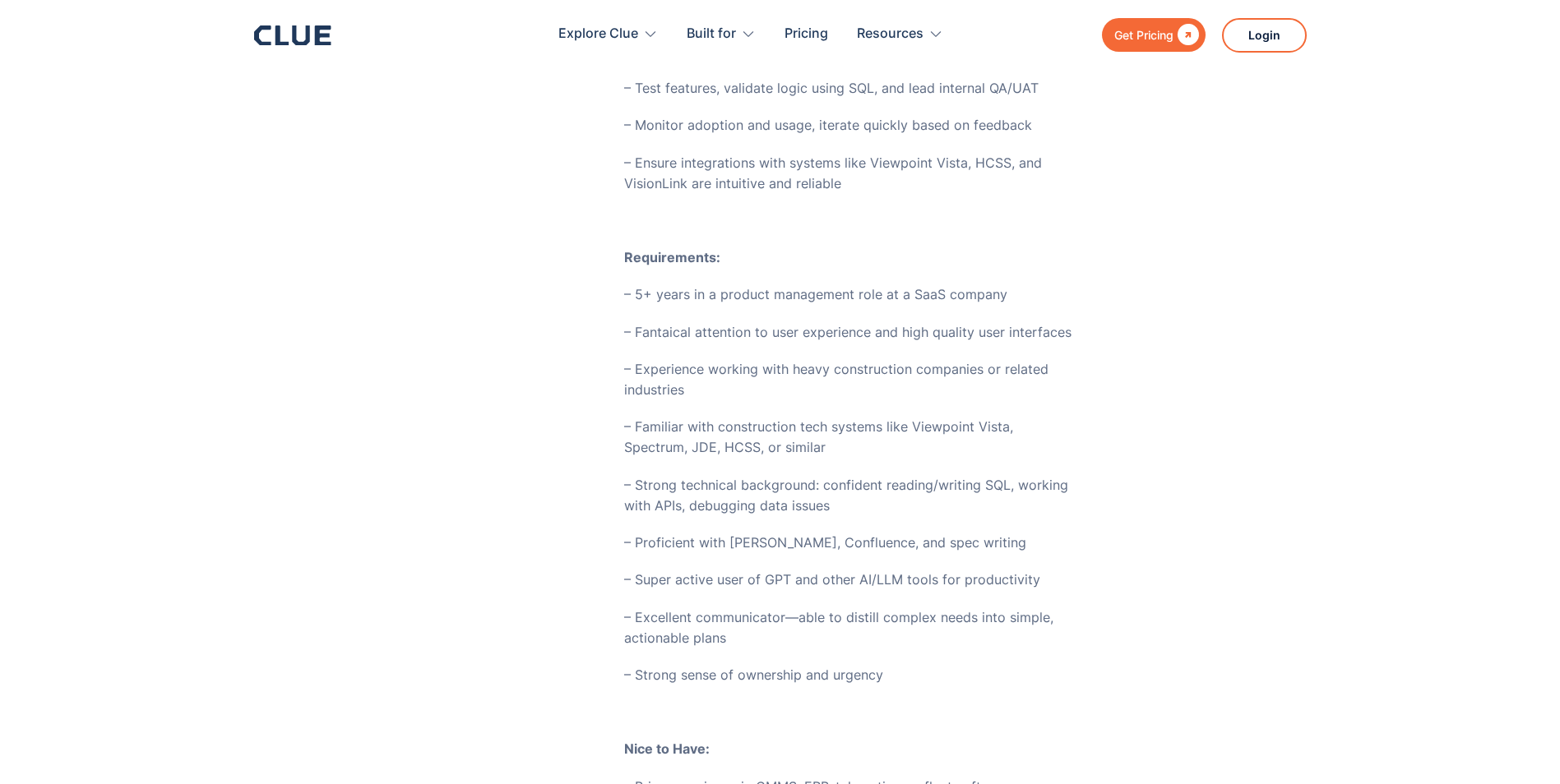
drag, startPoint x: 816, startPoint y: 332, endPoint x: 733, endPoint y: 362, distance: 88.3
click at [733, 362] on p "– Experience working with heavy construction companies or related industries" at bounding box center [850, 379] width 452 height 41
drag, startPoint x: 669, startPoint y: 401, endPoint x: 869, endPoint y: 430, distance: 202.1
click at [869, 430] on p "– Familiar with construction tech systems like Viewpoint Vista, Spectrum, JDE, …" at bounding box center [850, 437] width 452 height 41
drag, startPoint x: 869, startPoint y: 430, endPoint x: 710, endPoint y: 464, distance: 162.6
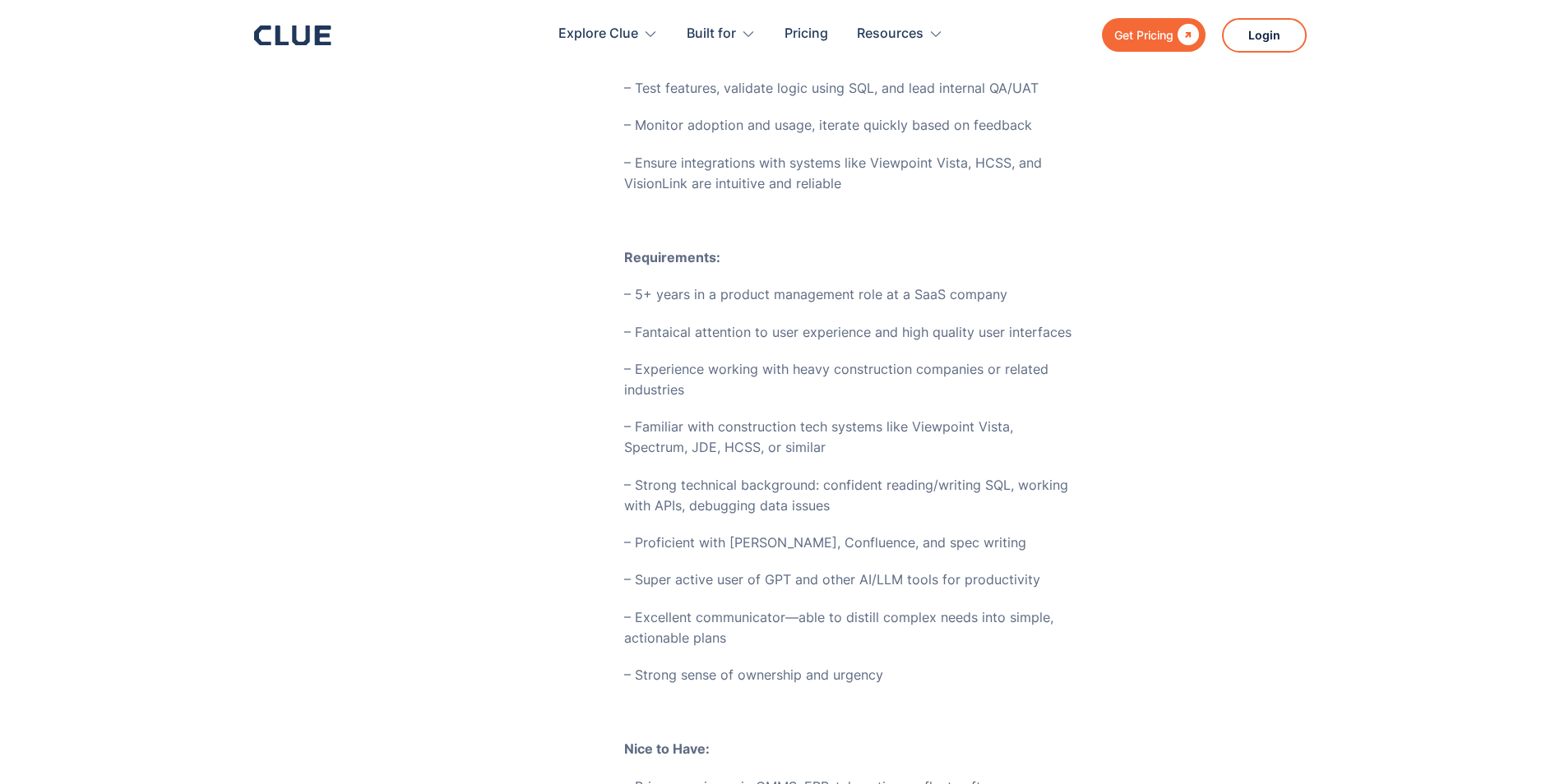
click at [724, 475] on p "– Strong technical background: confident reading/writing SQL, working with APIs…" at bounding box center [850, 495] width 452 height 41
drag, startPoint x: 692, startPoint y: 462, endPoint x: 823, endPoint y: 488, distance: 133.6
click at [823, 488] on p "– Strong technical background: confident reading/writing SQL, working with APIs…" at bounding box center [850, 495] width 452 height 41
drag, startPoint x: 823, startPoint y: 488, endPoint x: 696, endPoint y: 535, distance: 135.4
click at [697, 536] on div "100% Remote Role - Construction-tech SaaS startup, PE-backed We’re building the…" at bounding box center [850, 715] width 452 height 2226
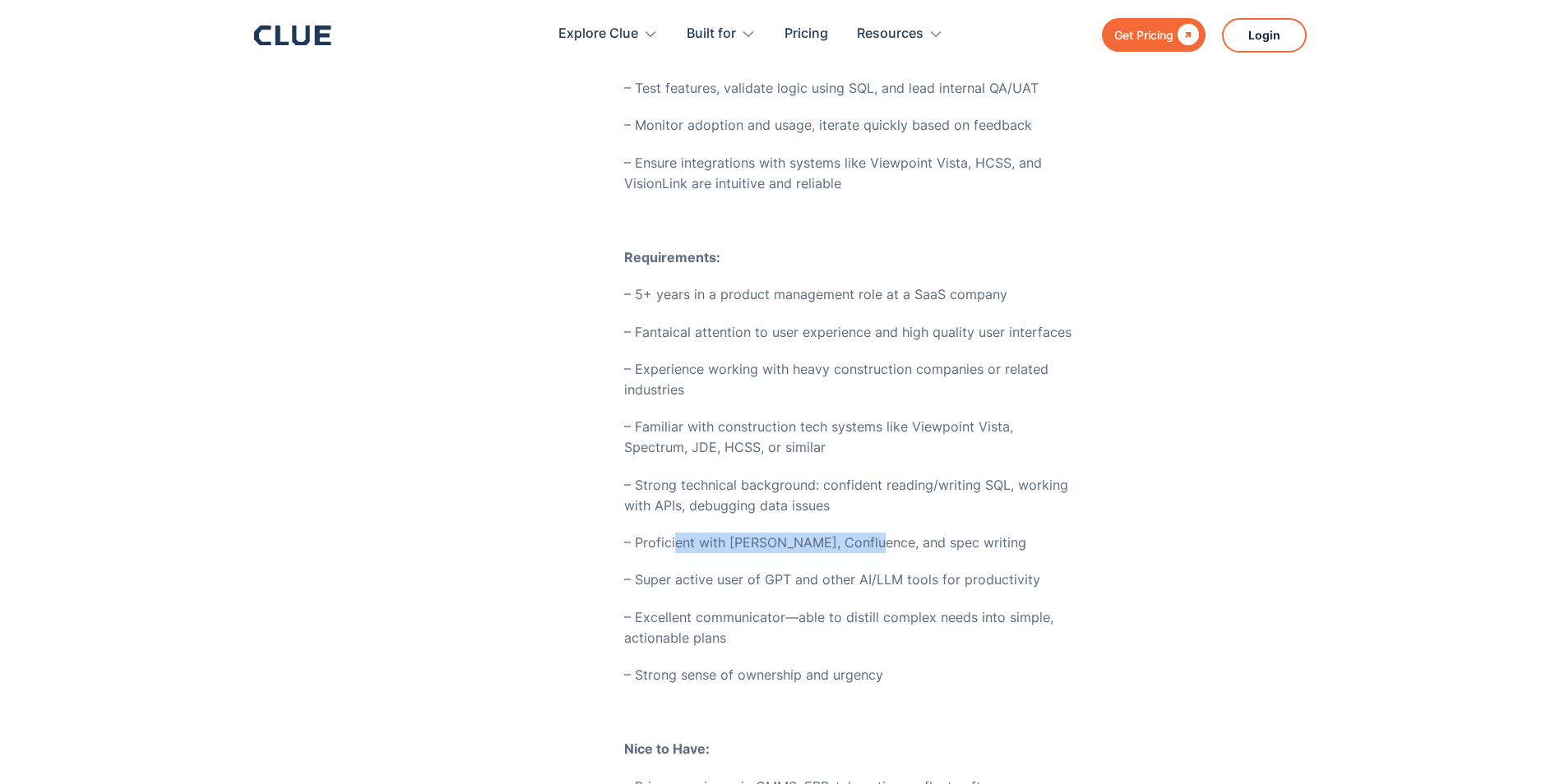
drag, startPoint x: 699, startPoint y: 518, endPoint x: 861, endPoint y: 526, distance: 162.2
click at [861, 533] on p "– Proficient with [PERSON_NAME], Confluence, and spec writing" at bounding box center [850, 542] width 452 height 20
drag, startPoint x: 861, startPoint y: 526, endPoint x: 698, endPoint y: 556, distance: 165.7
click at [698, 570] on p "– Super active user of GPT and other AI/LLM tools for productivity" at bounding box center [850, 579] width 452 height 20
drag, startPoint x: 724, startPoint y: 550, endPoint x: 865, endPoint y: 569, distance: 142.3
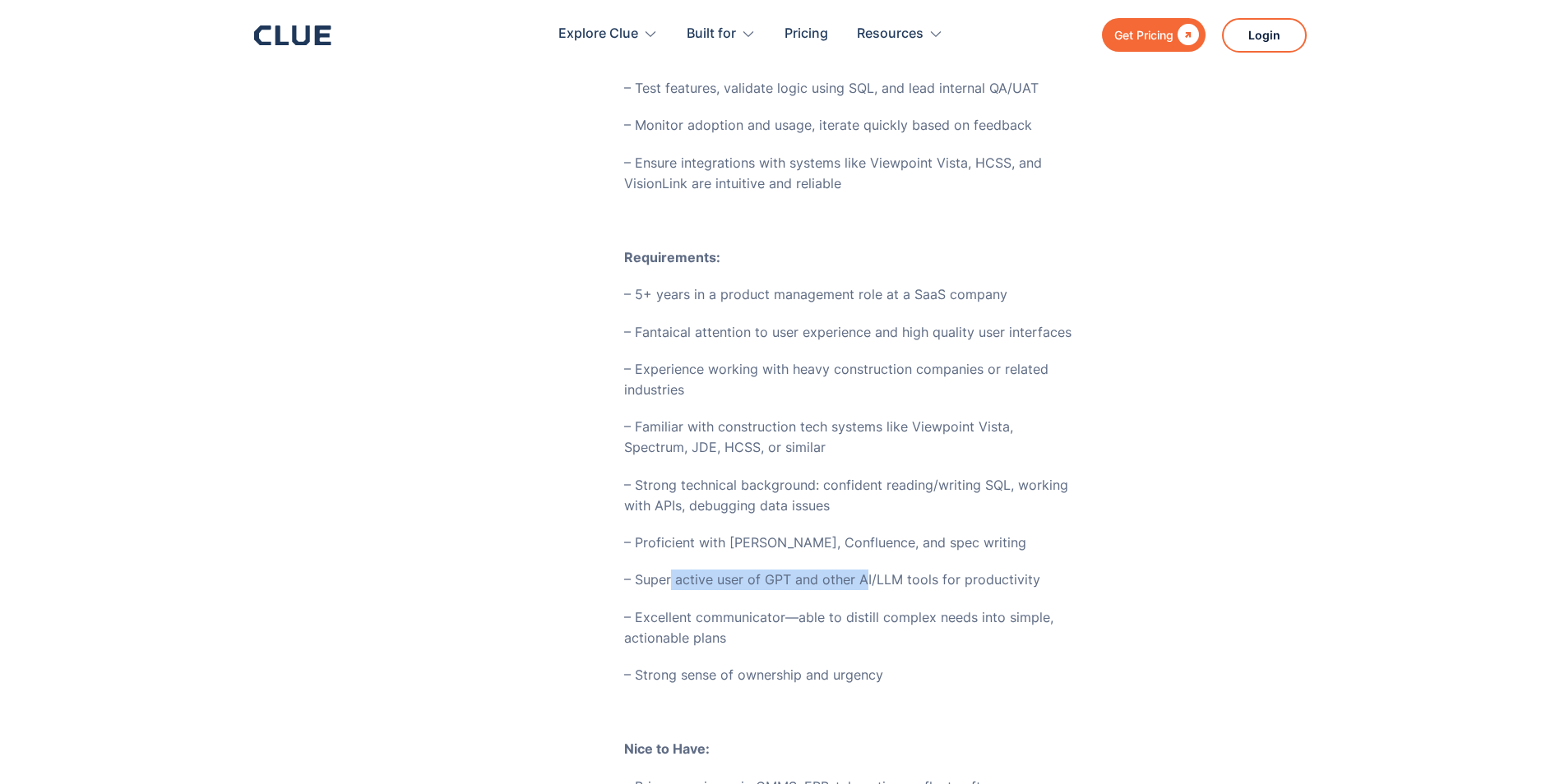
click at [865, 569] on div "100% Remote Role - Construction-tech SaaS startup, PE-backed We’re building the…" at bounding box center [850, 715] width 452 height 2226
drag, startPoint x: 865, startPoint y: 569, endPoint x: 725, endPoint y: 593, distance: 142.0
click at [725, 607] on p "– Excellent communicator—able to distill complex needs into simple, actionable …" at bounding box center [850, 627] width 452 height 41
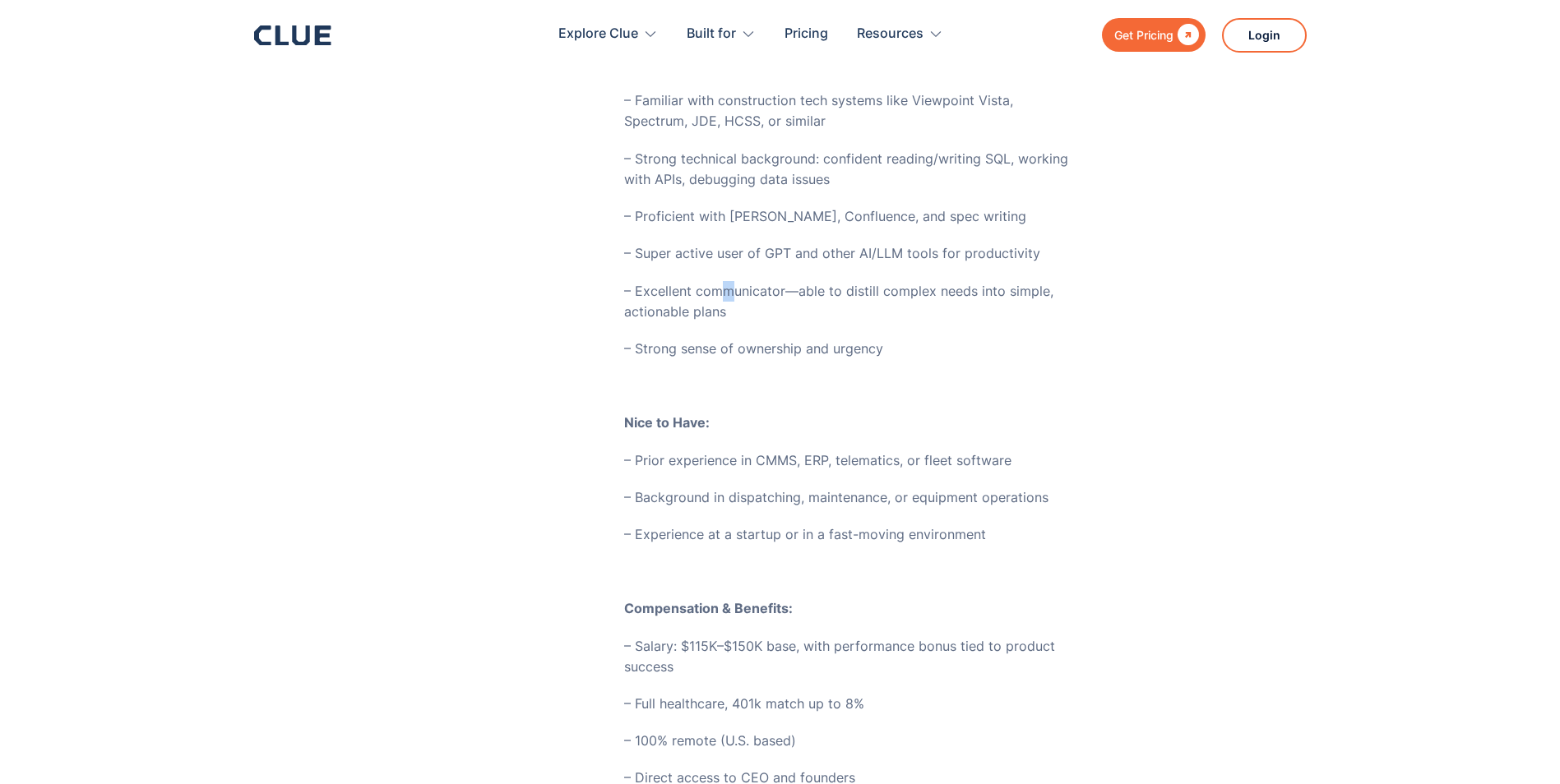
scroll to position [1233, 0]
drag, startPoint x: 719, startPoint y: 448, endPoint x: 786, endPoint y: 445, distance: 67.1
click at [786, 445] on div "100% Remote Role - Construction-tech SaaS startup, PE-backed We’re building the…" at bounding box center [850, 387] width 452 height 2226
drag, startPoint x: 786, startPoint y: 445, endPoint x: 662, endPoint y: 481, distance: 129.1
click at [663, 485] on p "– Background in dispatching, maintenance, or equipment operations" at bounding box center [850, 494] width 452 height 20
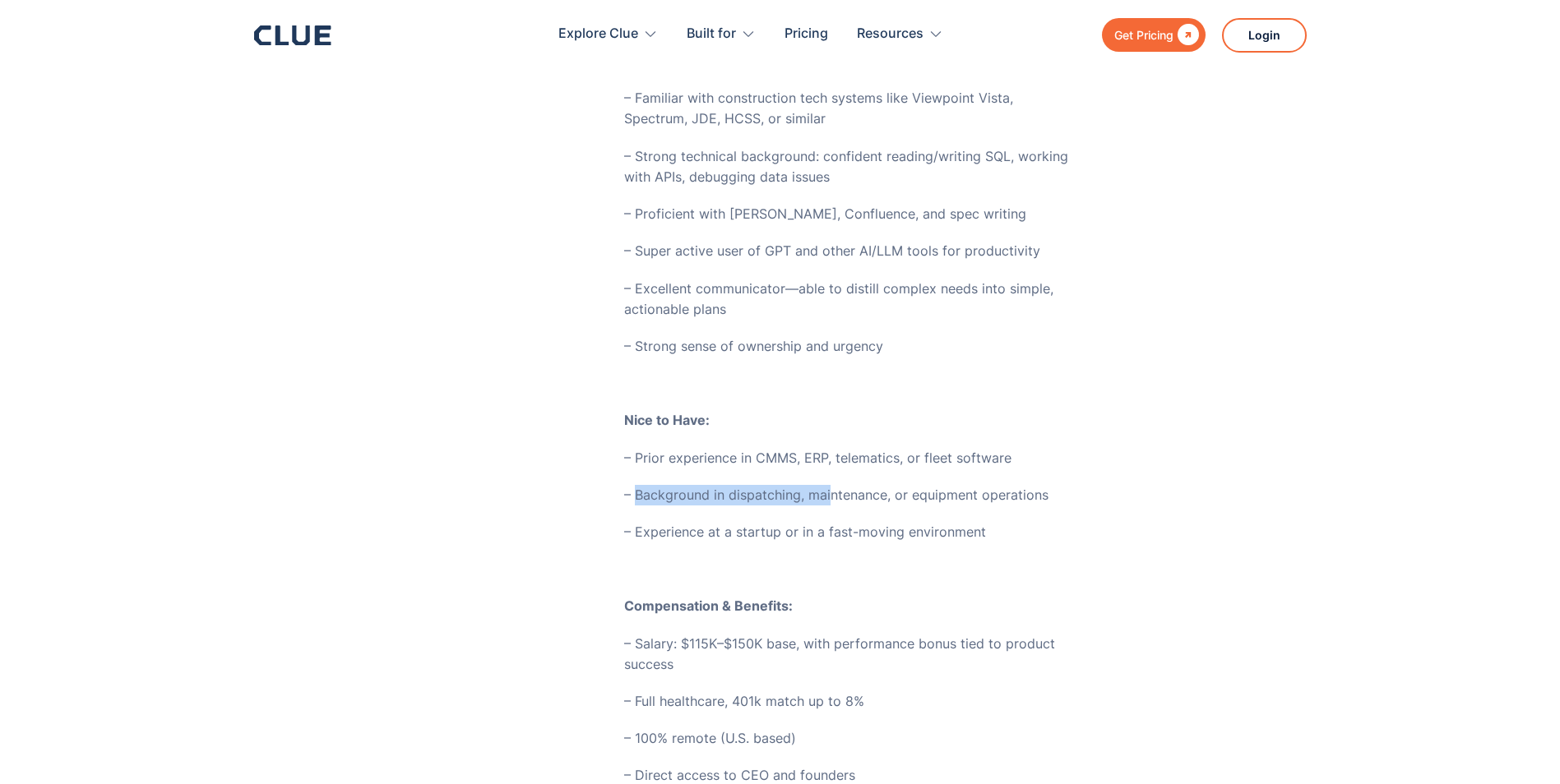
drag, startPoint x: 637, startPoint y: 480, endPoint x: 827, endPoint y: 483, distance: 190.0
click at [827, 485] on p "– Background in dispatching, maintenance, or equipment operations" at bounding box center [850, 494] width 452 height 20
drag, startPoint x: 827, startPoint y: 483, endPoint x: 773, endPoint y: 508, distance: 59.5
click at [774, 522] on p "– Experience at a startup or in a fast-moving environment" at bounding box center [850, 531] width 452 height 20
drag, startPoint x: 710, startPoint y: 519, endPoint x: 831, endPoint y: 517, distance: 121.0
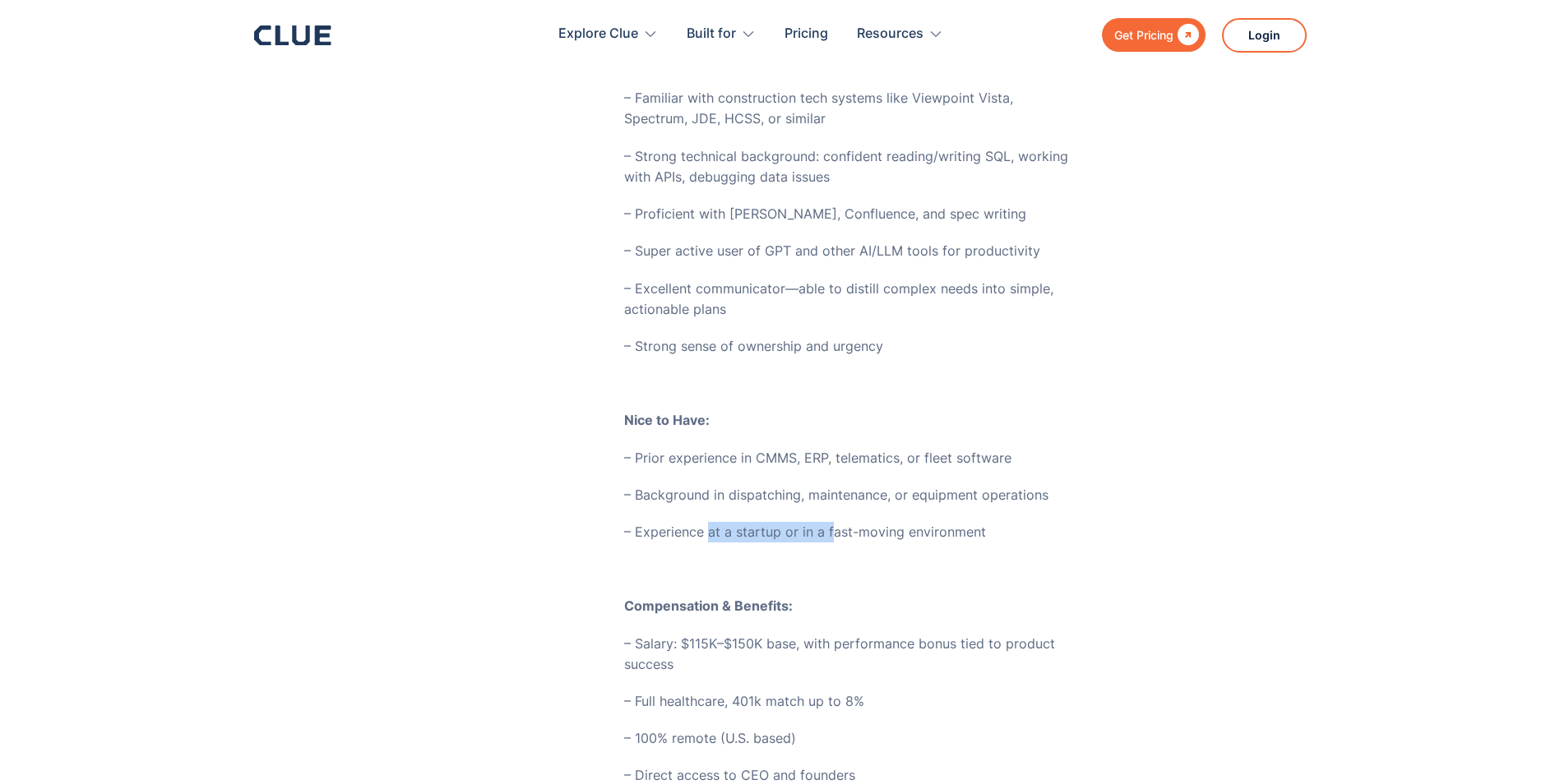
click at [831, 522] on p "– Experience at a startup or in a fast-moving environment" at bounding box center [850, 531] width 452 height 20
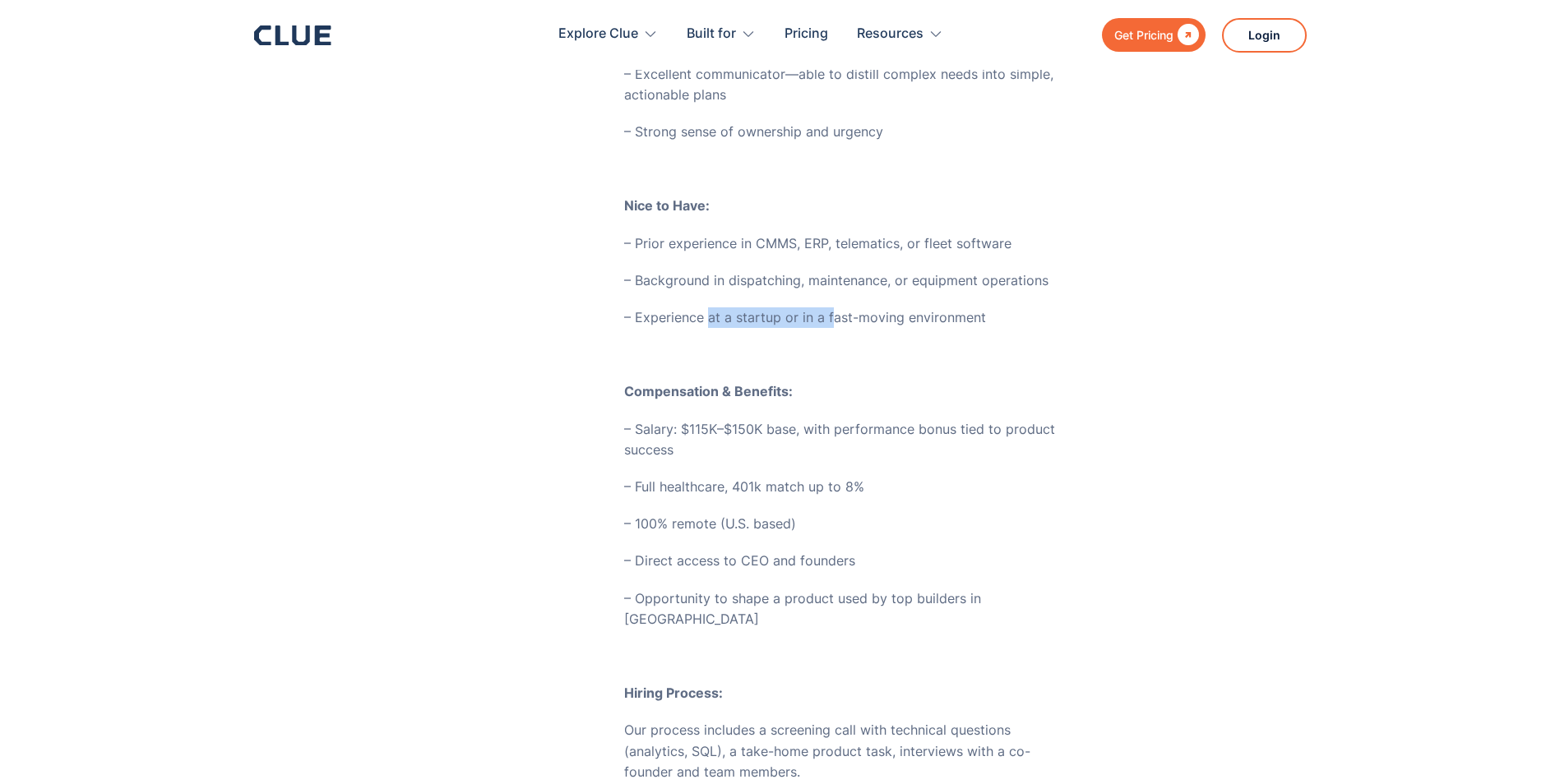
scroll to position [1480, 0]
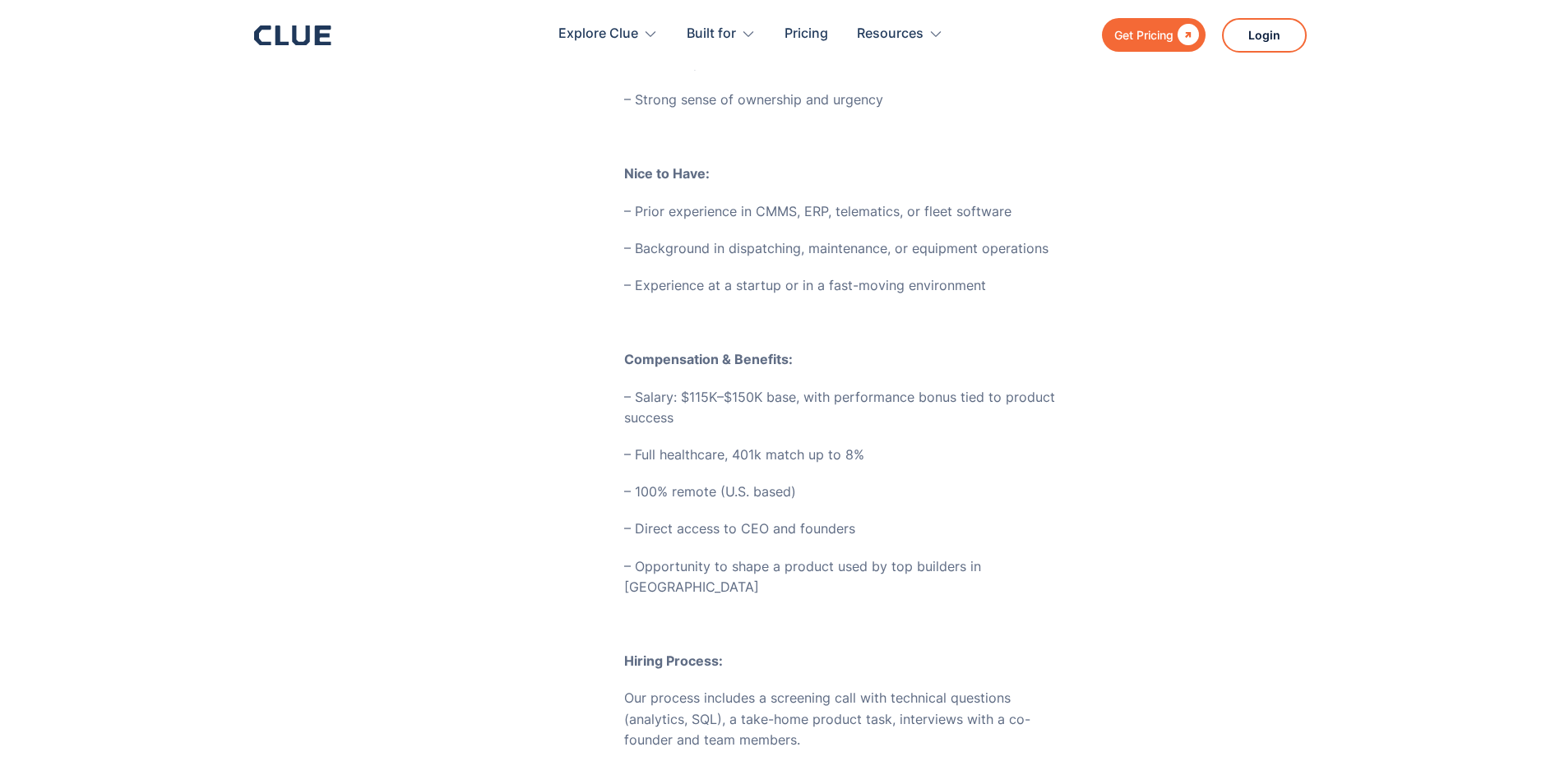
click at [716, 398] on p "– Salary: $115K–$150K base, with performance bonus tied to product success" at bounding box center [850, 407] width 452 height 41
drag, startPoint x: 695, startPoint y: 368, endPoint x: 858, endPoint y: 399, distance: 165.9
click at [858, 399] on p "– Salary: $115K–$150K base, with performance bonus tied to product success" at bounding box center [850, 407] width 452 height 41
drag, startPoint x: 858, startPoint y: 399, endPoint x: 892, endPoint y: 411, distance: 36.1
click at [859, 399] on p "– Salary: $115K–$150K base, with performance bonus tied to product success" at bounding box center [850, 407] width 452 height 41
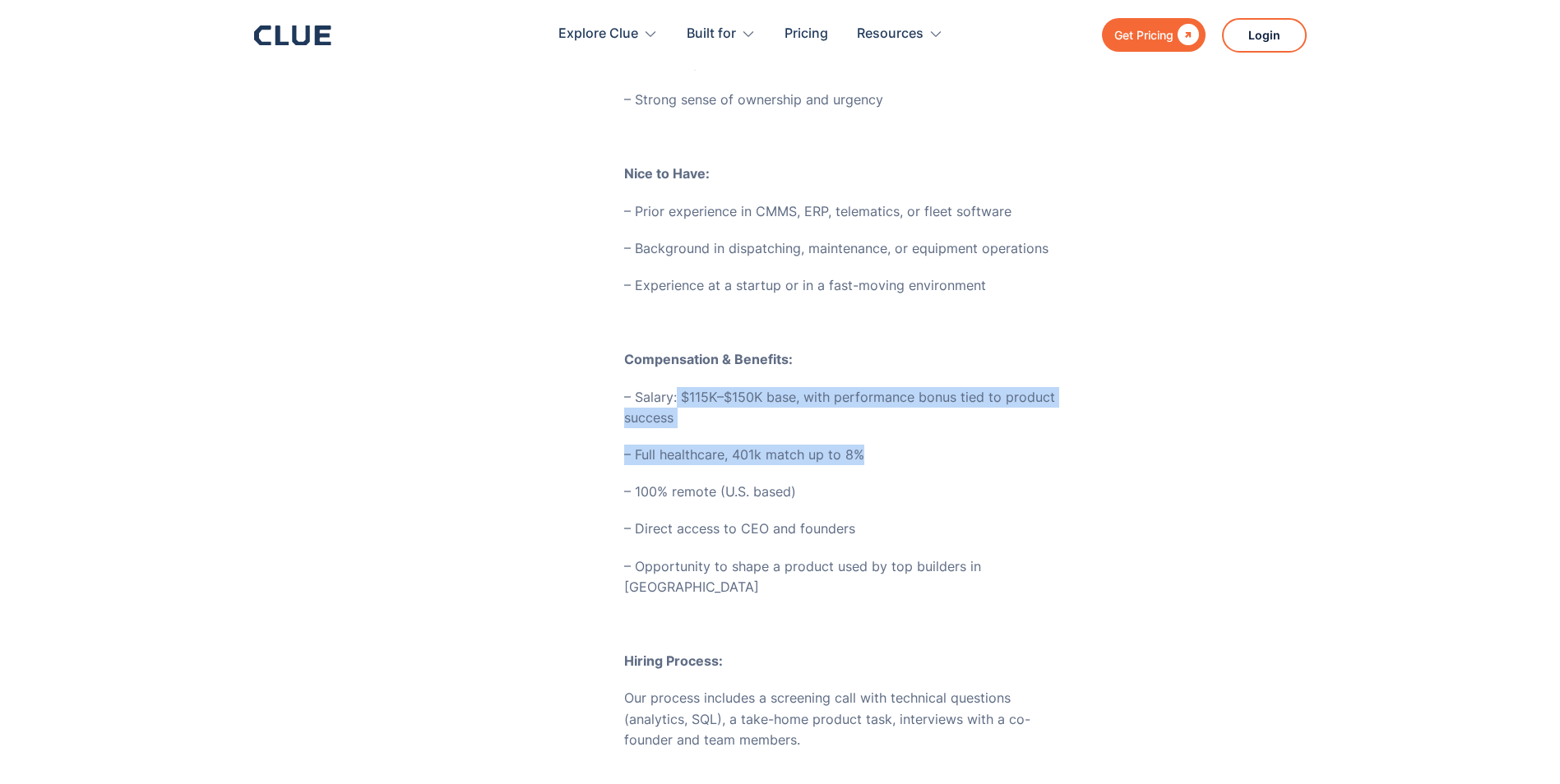
drag, startPoint x: 903, startPoint y: 414, endPoint x: 675, endPoint y: 381, distance: 230.4
click at [675, 381] on div "100% Remote Role - Construction-tech SaaS startup, PE-backed We’re building the…" at bounding box center [850, 140] width 452 height 2226
drag, startPoint x: 675, startPoint y: 381, endPoint x: 681, endPoint y: 390, distance: 10.8
click at [700, 393] on p "– Salary: $115K–$150K base, with performance bonus tied to product success" at bounding box center [850, 407] width 452 height 41
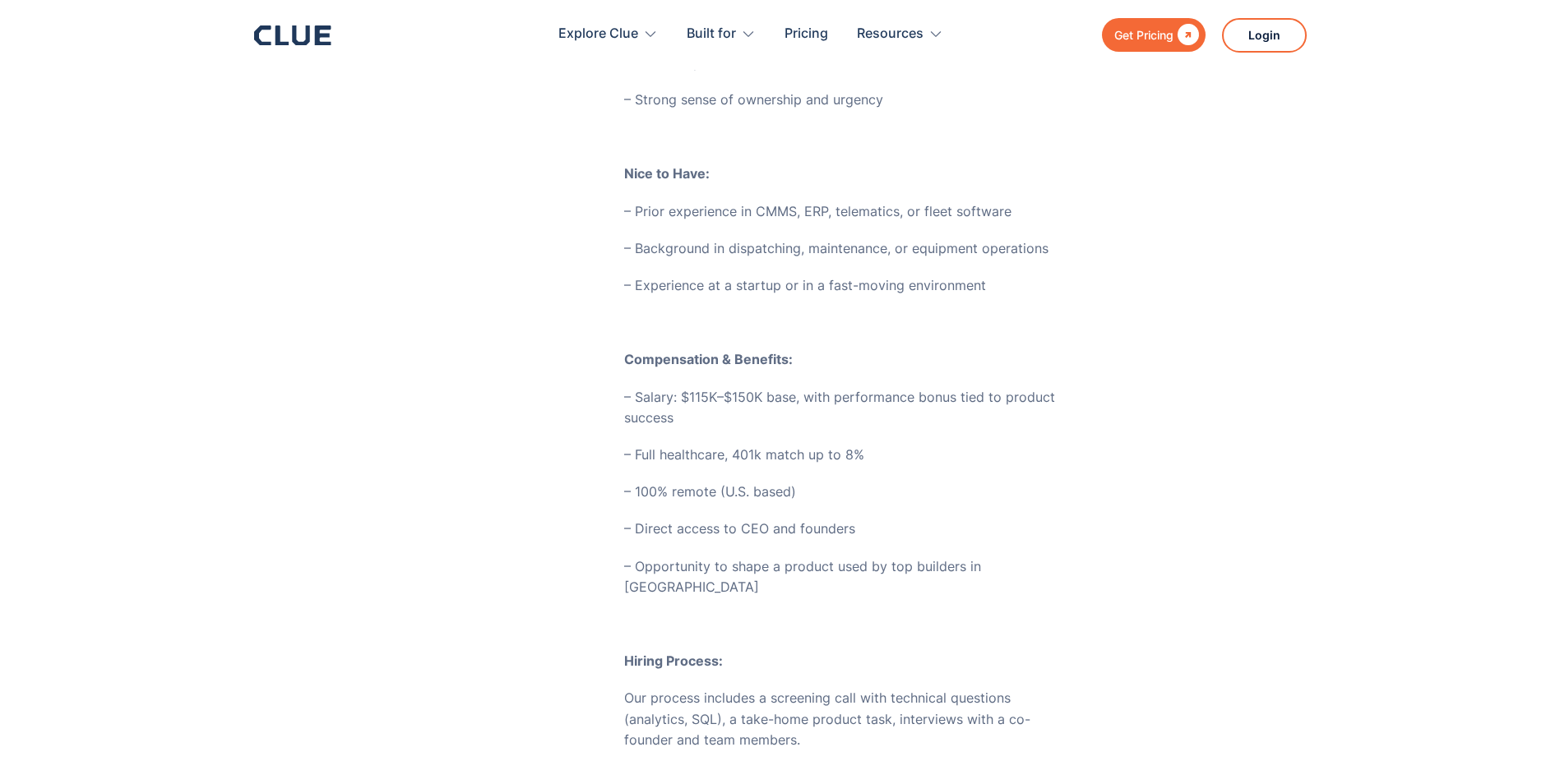
click at [649, 387] on p "– Salary: $115K–$150K base, with performance bonus tied to product success" at bounding box center [850, 407] width 452 height 41
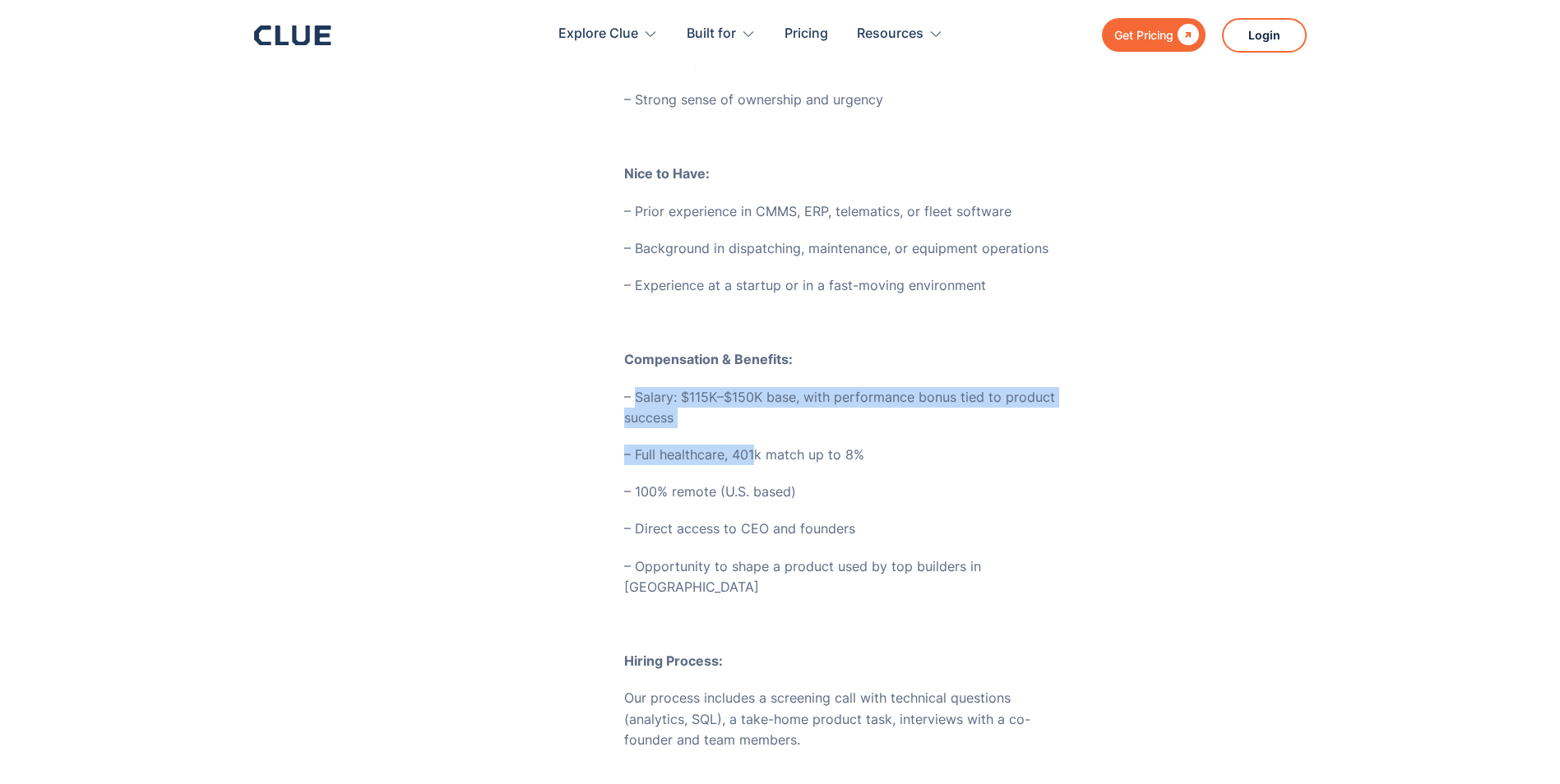
drag, startPoint x: 638, startPoint y: 372, endPoint x: 756, endPoint y: 408, distance: 123.4
click at [756, 408] on div "100% Remote Role - Construction-tech SaaS startup, PE-backed We’re building the…" at bounding box center [850, 140] width 452 height 2226
drag, startPoint x: 756, startPoint y: 408, endPoint x: 746, endPoint y: 406, distance: 10.2
click at [751, 406] on p "– Salary: $115K–$150K base, with performance bonus tied to product success" at bounding box center [850, 407] width 452 height 41
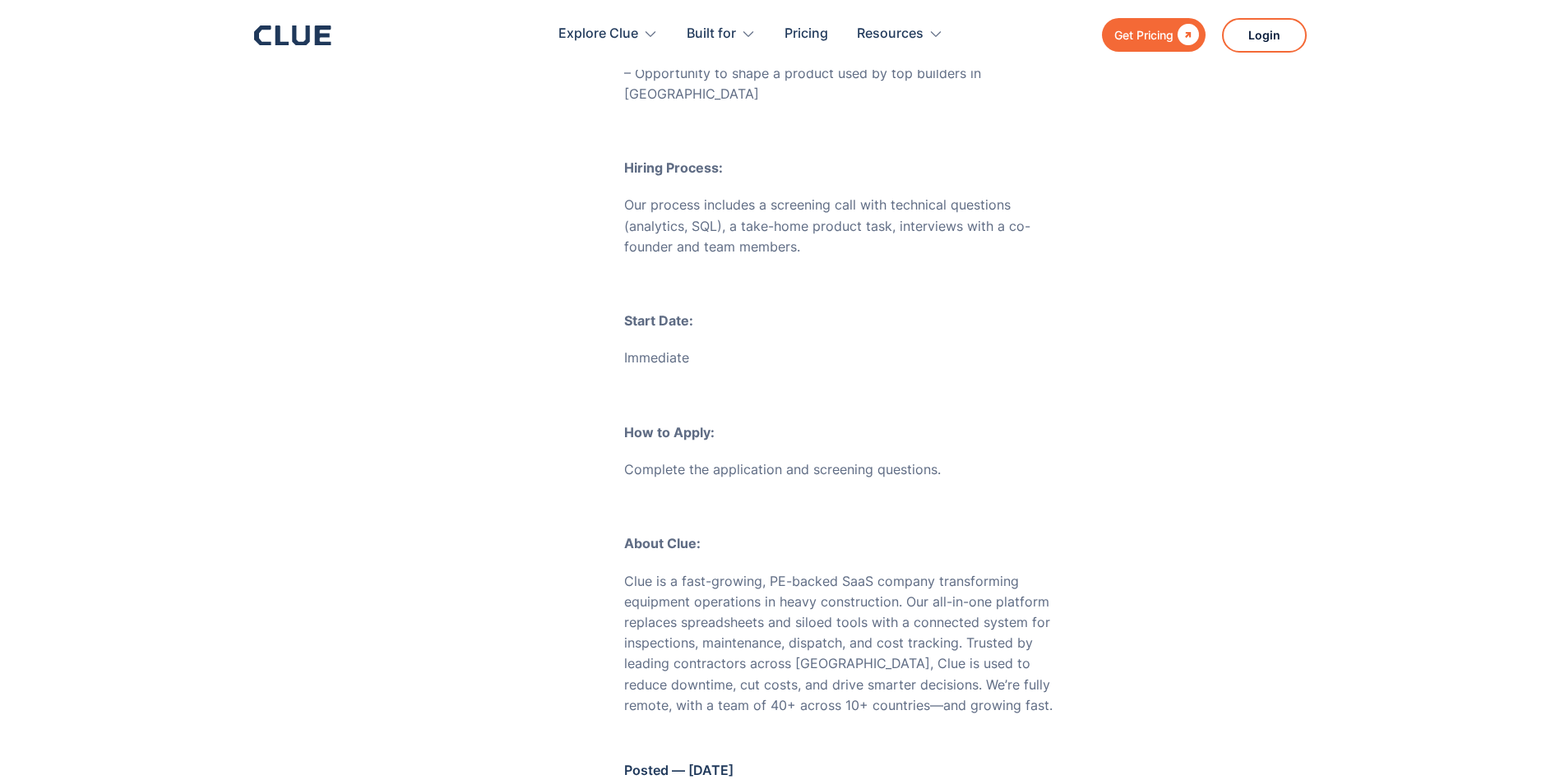
scroll to position [2301, 0]
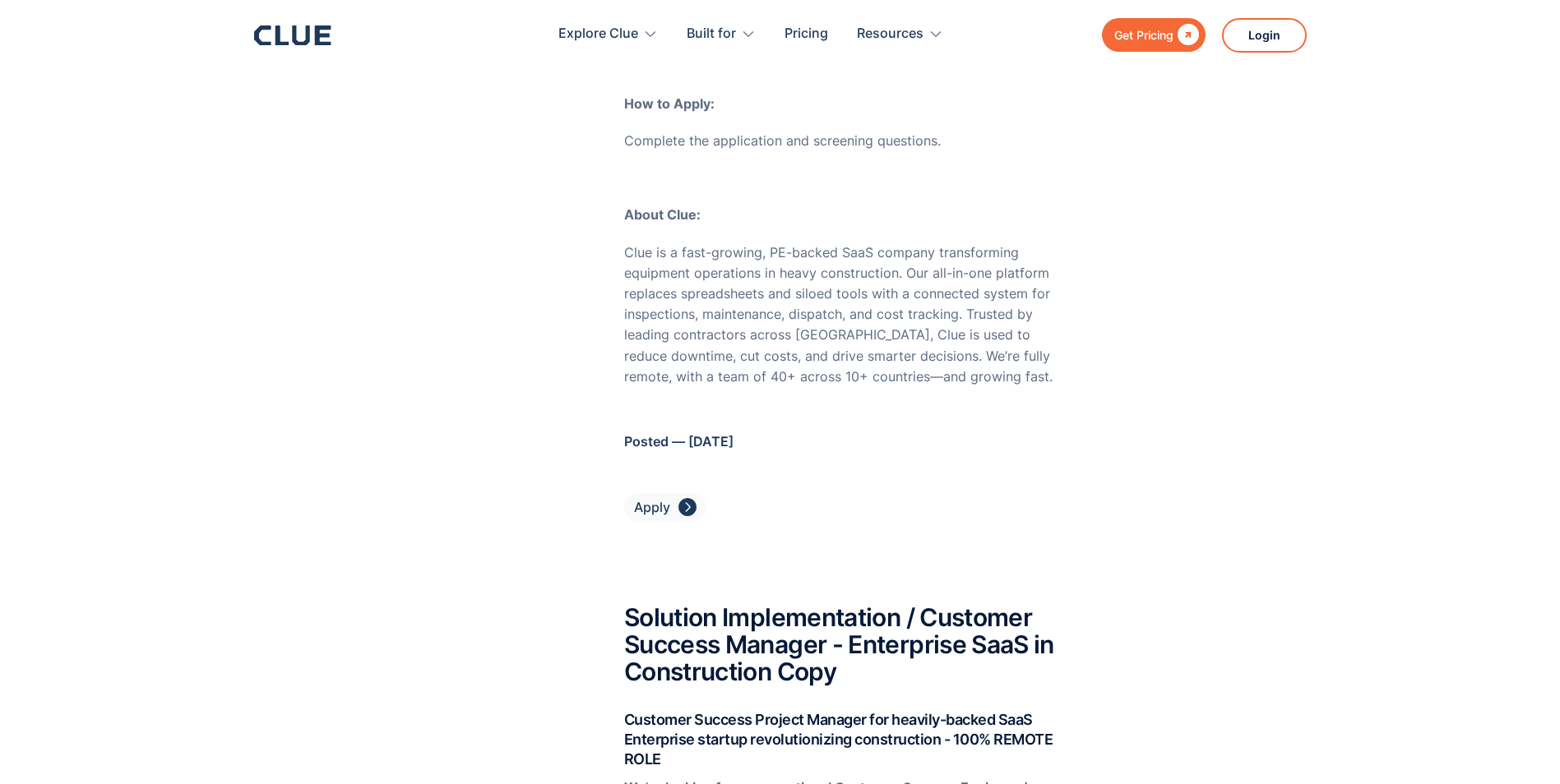
click at [838, 242] on p "Clue is a fast-growing, PE-backed SaaS company transforming equipment operation…" at bounding box center [850, 314] width 452 height 144
click at [803, 242] on p "Clue is a fast-growing, PE-backed SaaS company transforming equipment operation…" at bounding box center [850, 314] width 452 height 144
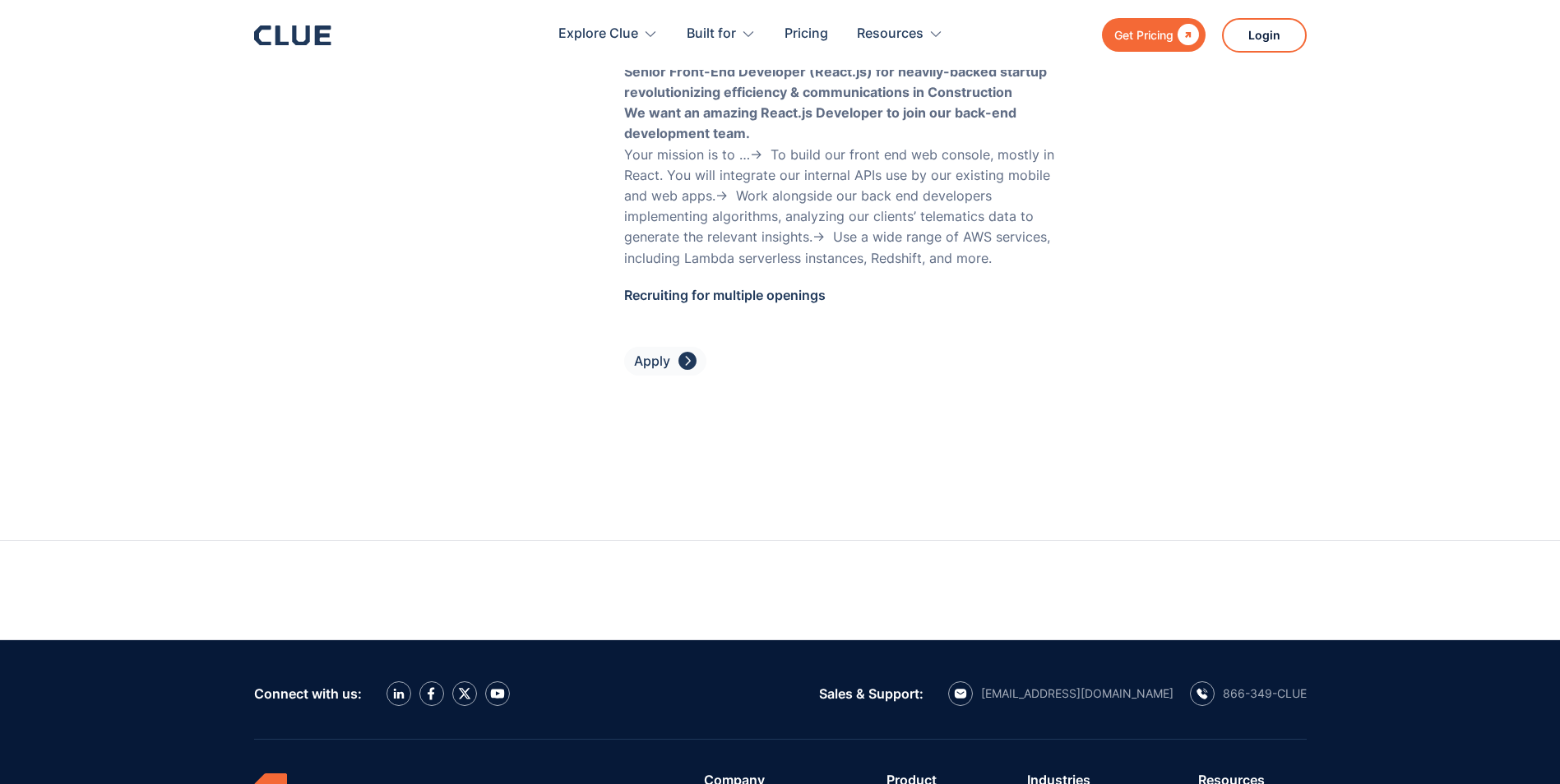
scroll to position [9122, 0]
